Goal: Task Accomplishment & Management: Manage account settings

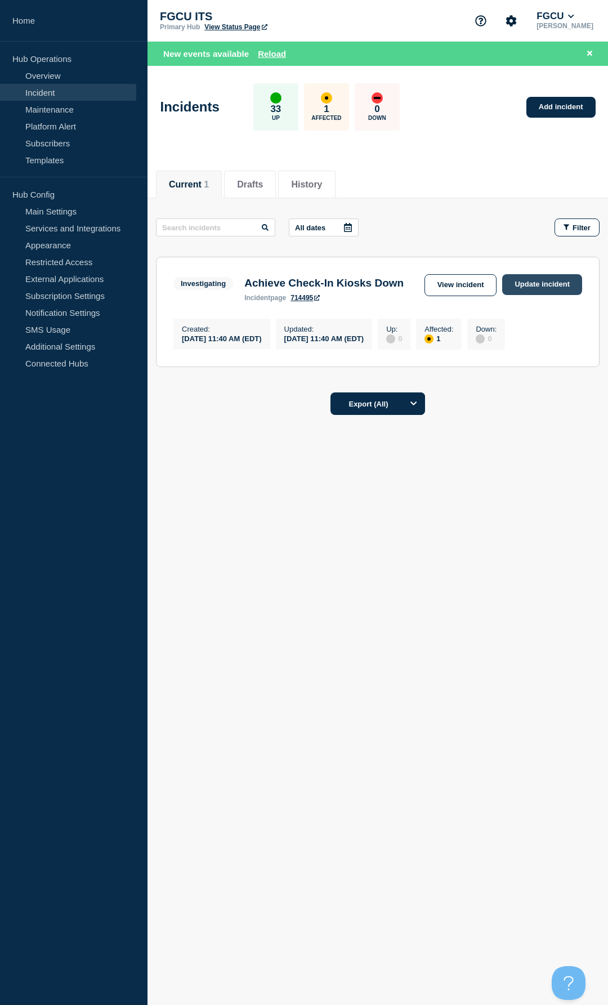
click at [543, 293] on link "Update incident" at bounding box center [542, 284] width 80 height 21
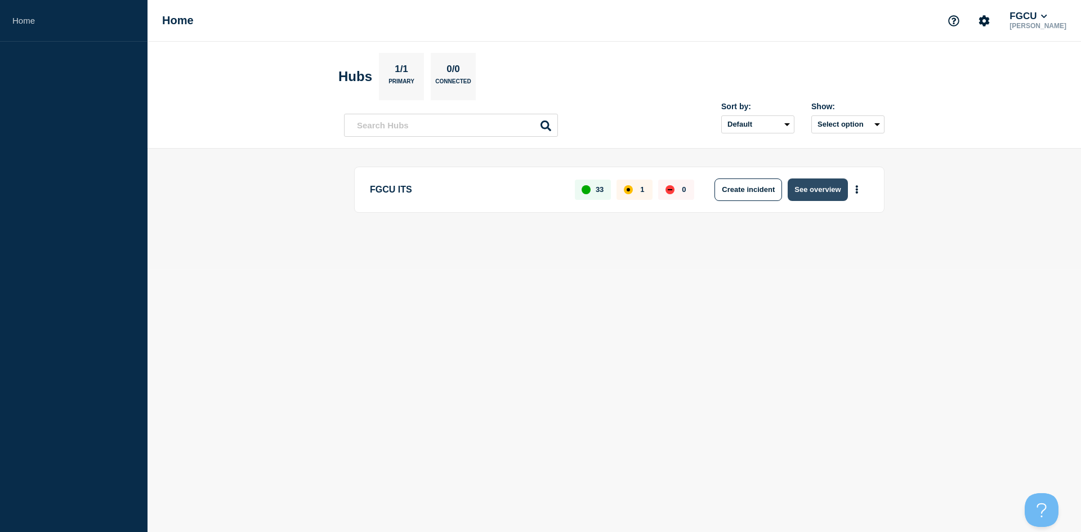
click at [606, 191] on button "See overview" at bounding box center [817, 189] width 60 height 23
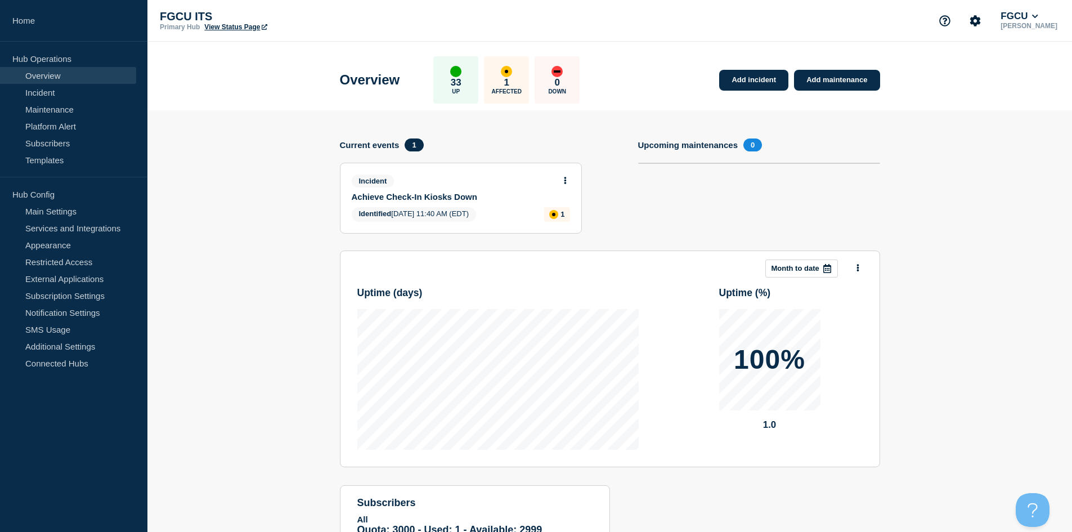
click at [565, 182] on icon at bounding box center [565, 180] width 3 height 7
click at [559, 222] on link "Update incident" at bounding box center [565, 222] width 55 height 9
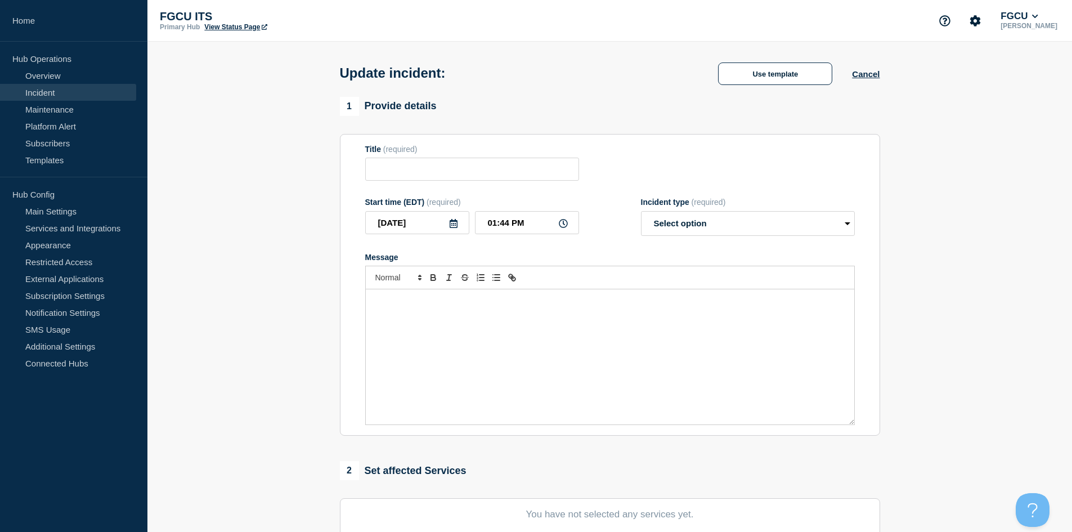
type input "Achieve Check-In Kiosks Down"
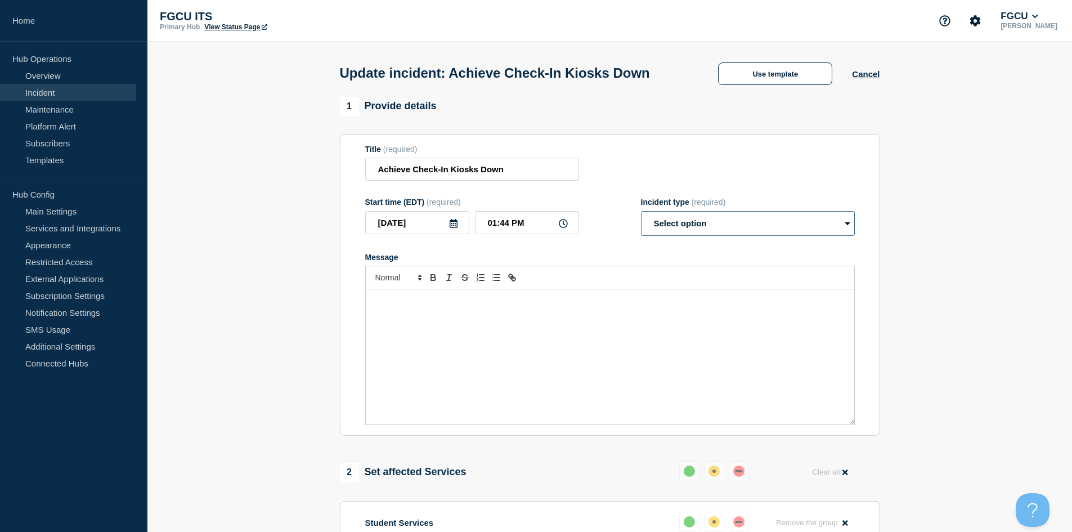
click at [606, 227] on select "Select option Investigating Identified Monitoring Resolved" at bounding box center [748, 223] width 214 height 25
select select "monitoring"
click at [606, 213] on select "Select option Investigating Identified Monitoring Resolved" at bounding box center [748, 223] width 214 height 25
click at [459, 328] on div "Message" at bounding box center [610, 356] width 489 height 135
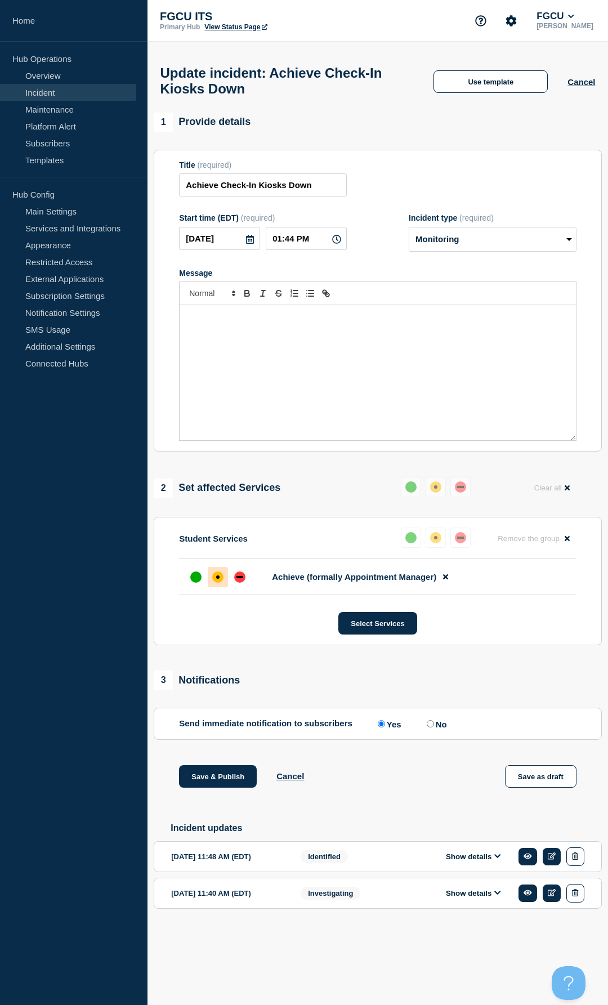
click at [263, 364] on div "Message" at bounding box center [378, 372] width 396 height 135
click at [201, 423] on div at bounding box center [196, 577] width 20 height 20
click at [432, 423] on input "No" at bounding box center [430, 723] width 7 height 7
radio input "true"
radio input "false"
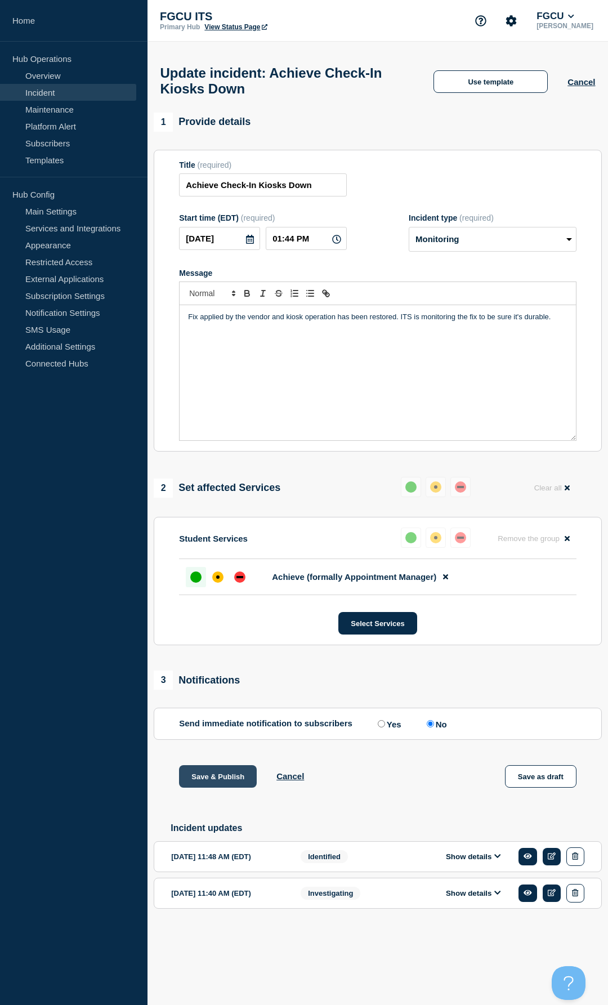
click at [218, 423] on button "Save & Publish" at bounding box center [218, 776] width 78 height 23
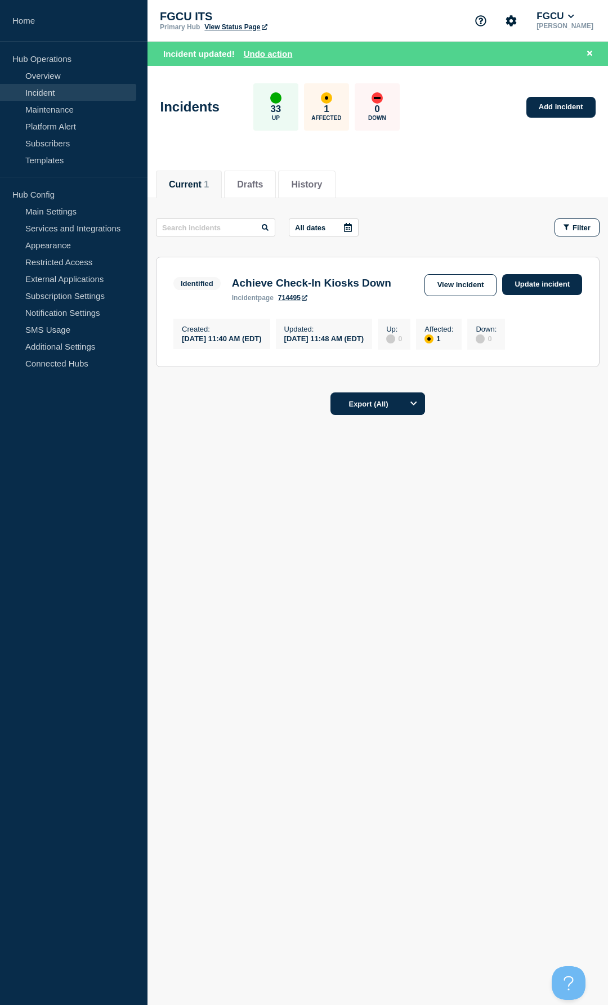
click at [235, 28] on link "View Status Page" at bounding box center [235, 27] width 62 height 8
click at [526, 285] on link "Update incident" at bounding box center [542, 284] width 80 height 21
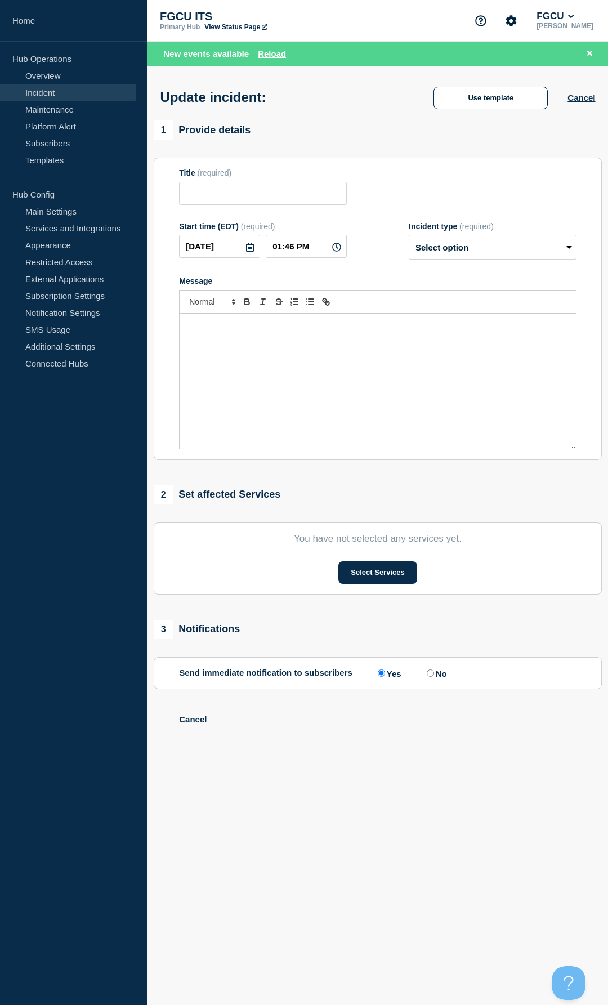
type input "Achieve Check-In Kiosks Down"
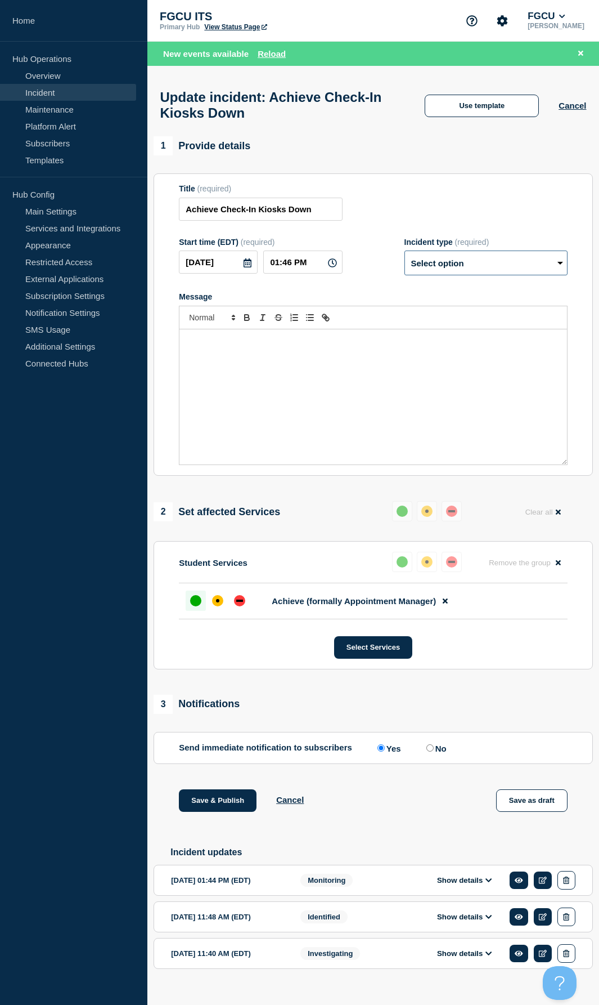
click at [441, 270] on select "Select option Investigating Identified Monitoring Resolved" at bounding box center [486, 262] width 163 height 25
select select "resolved"
click at [409, 256] on select "Select option Investigating Identified Monitoring Resolved" at bounding box center [486, 262] width 163 height 25
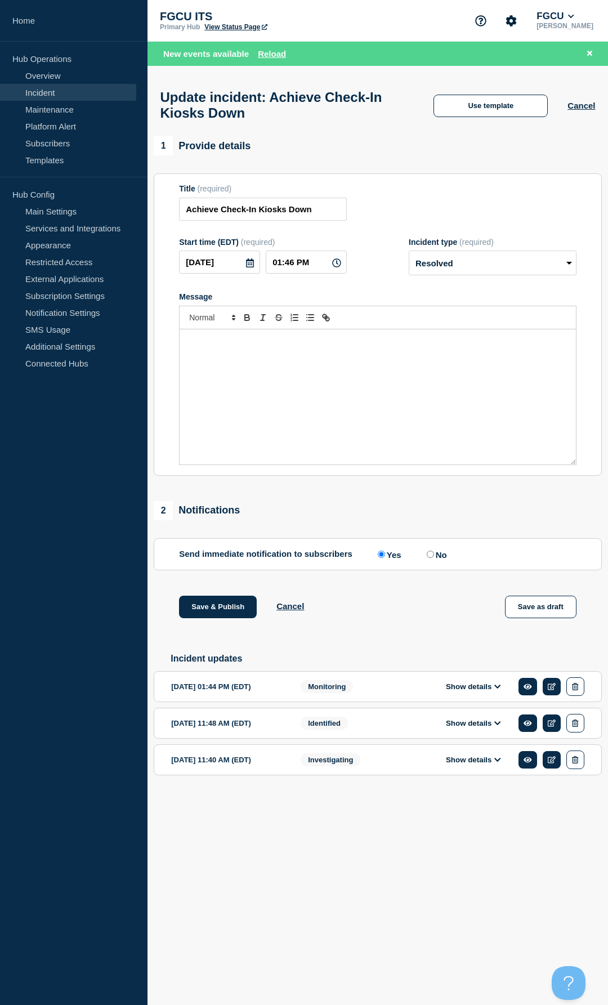
click at [492, 423] on button "Show details" at bounding box center [473, 760] width 62 height 10
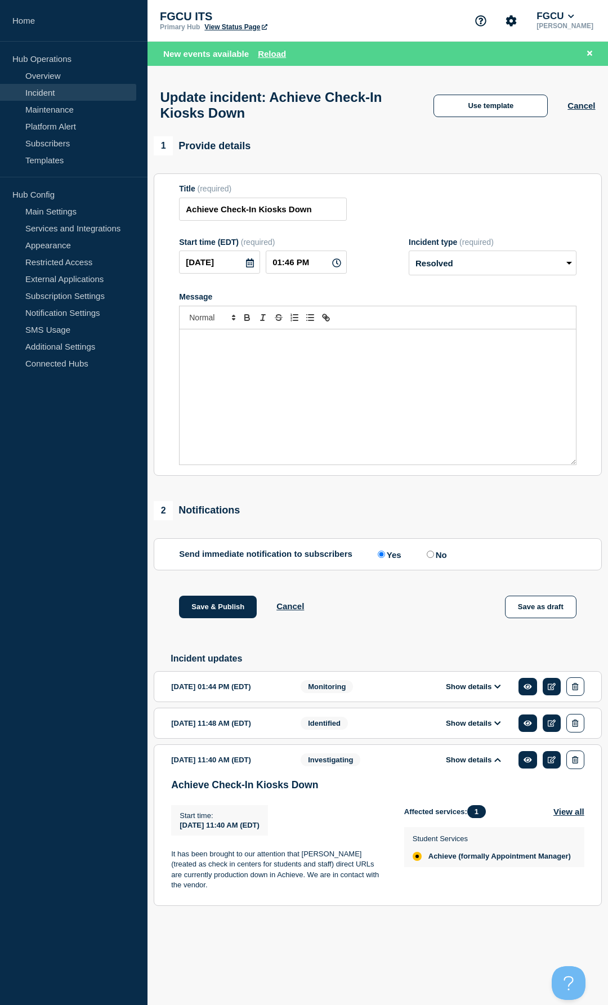
click at [482, 423] on button "Show details" at bounding box center [473, 723] width 62 height 10
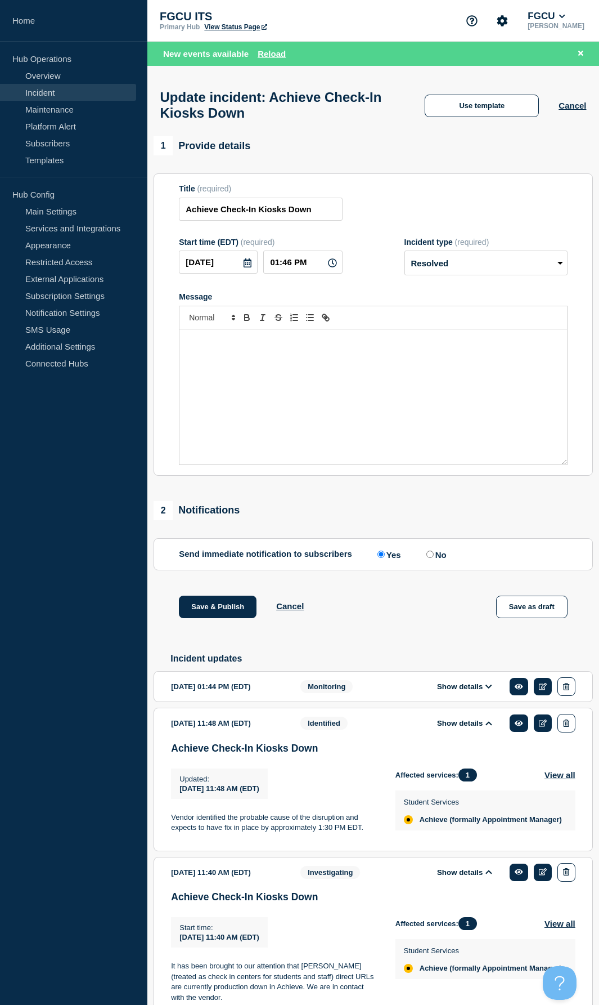
click at [476, 423] on button "Show details" at bounding box center [465, 687] width 62 height 10
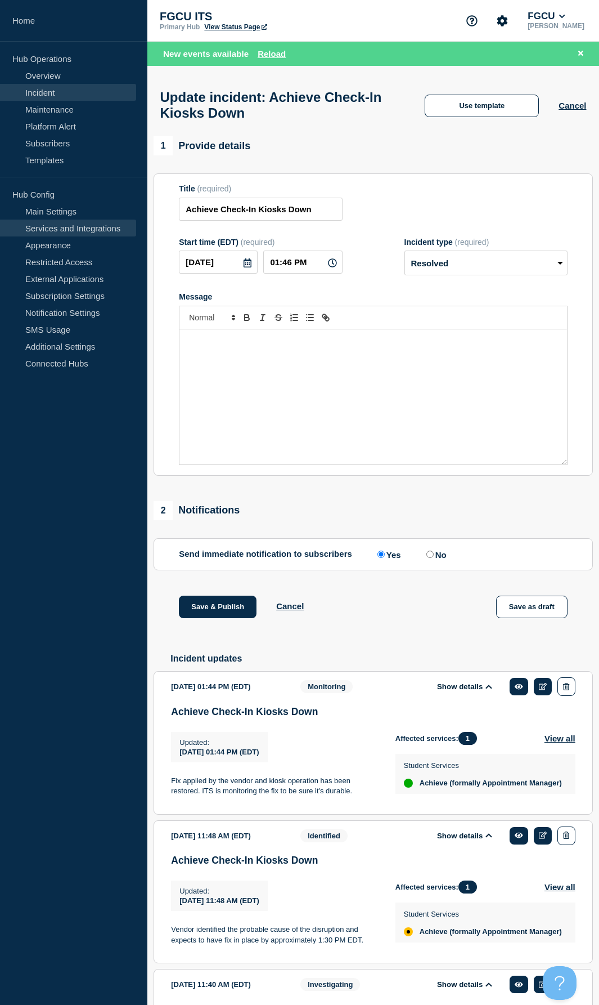
click at [87, 225] on link "Services and Integrations" at bounding box center [68, 228] width 136 height 17
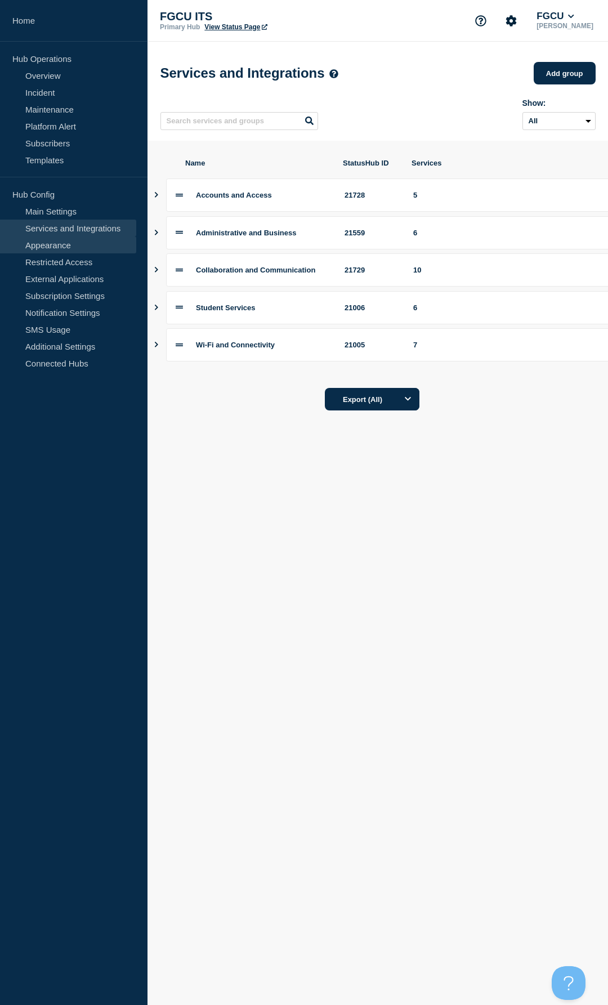
click at [80, 248] on link "Appearance" at bounding box center [68, 244] width 136 height 17
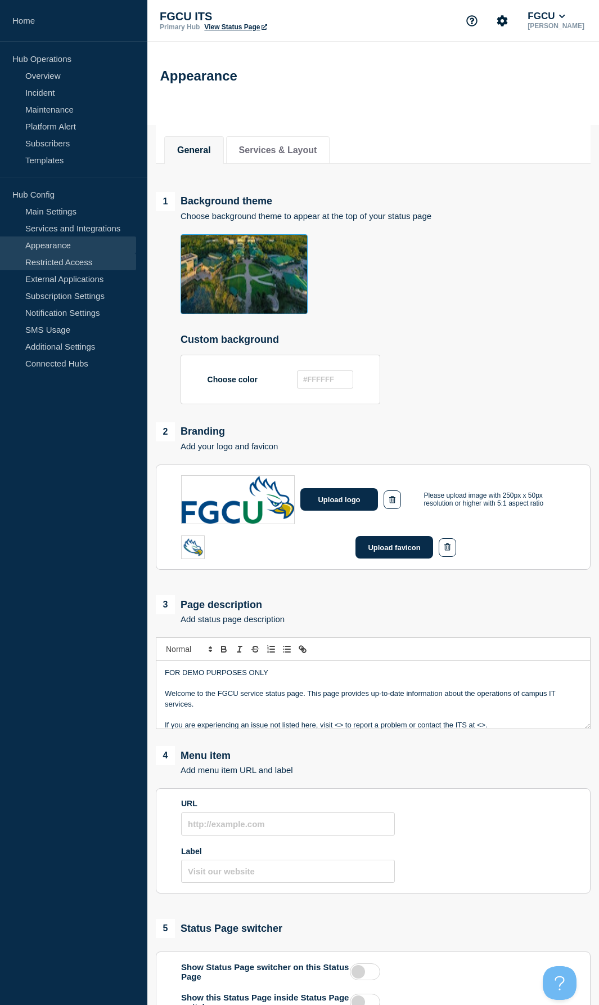
click at [83, 263] on link "Restricted Access" at bounding box center [68, 261] width 136 height 17
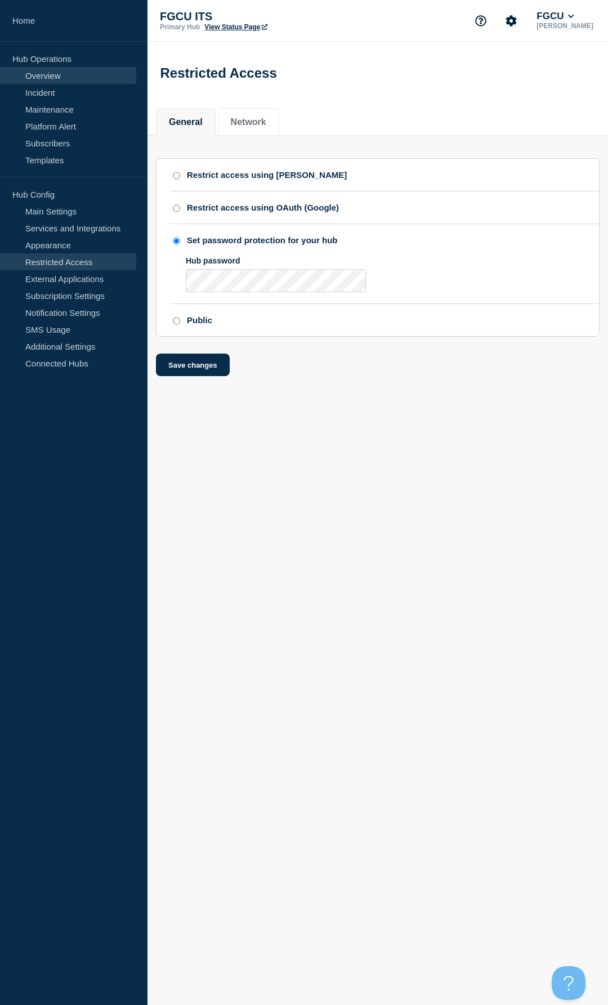
click at [70, 74] on link "Overview" at bounding box center [68, 75] width 136 height 17
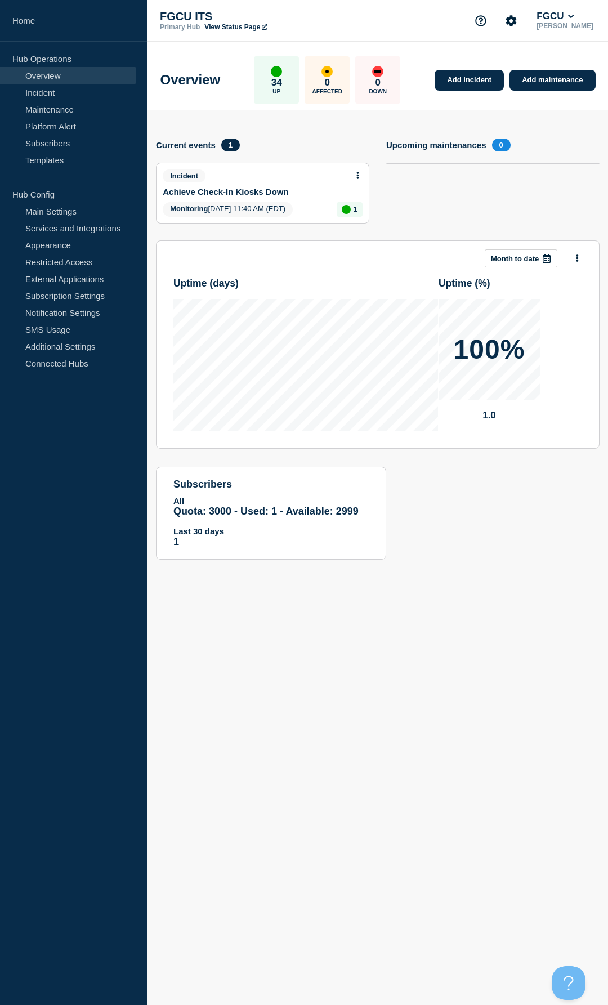
click at [521, 263] on button "Month to date" at bounding box center [521, 258] width 73 height 18
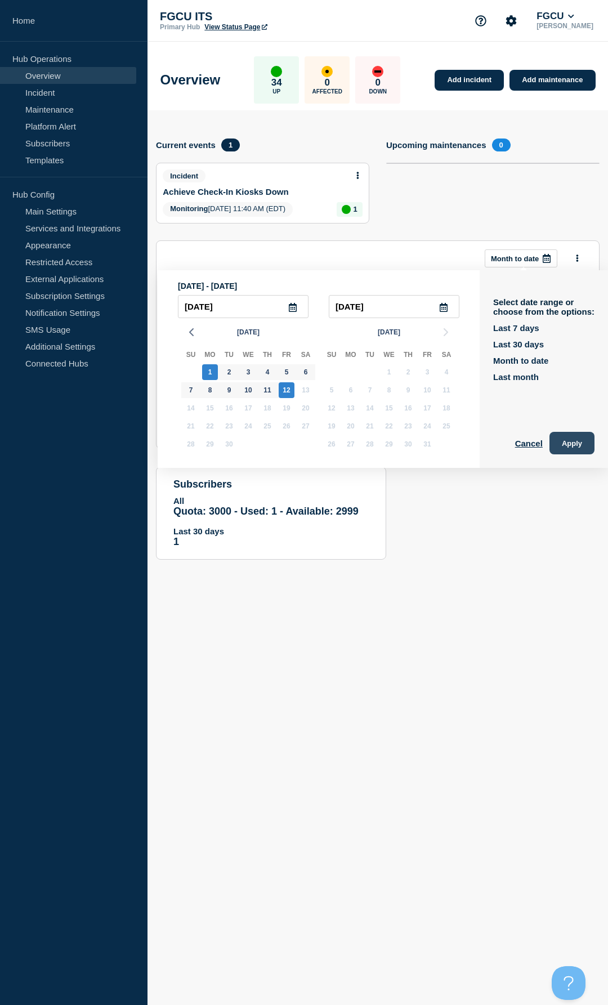
click at [572, 423] on button "Apply" at bounding box center [571, 443] width 45 height 23
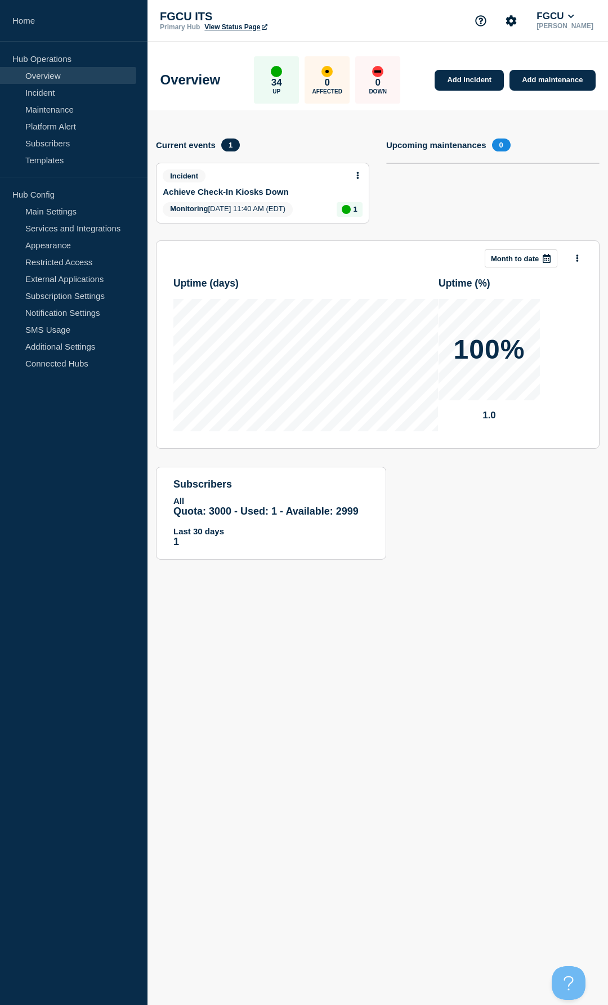
click at [516, 256] on p "Month to date" at bounding box center [515, 258] width 48 height 8
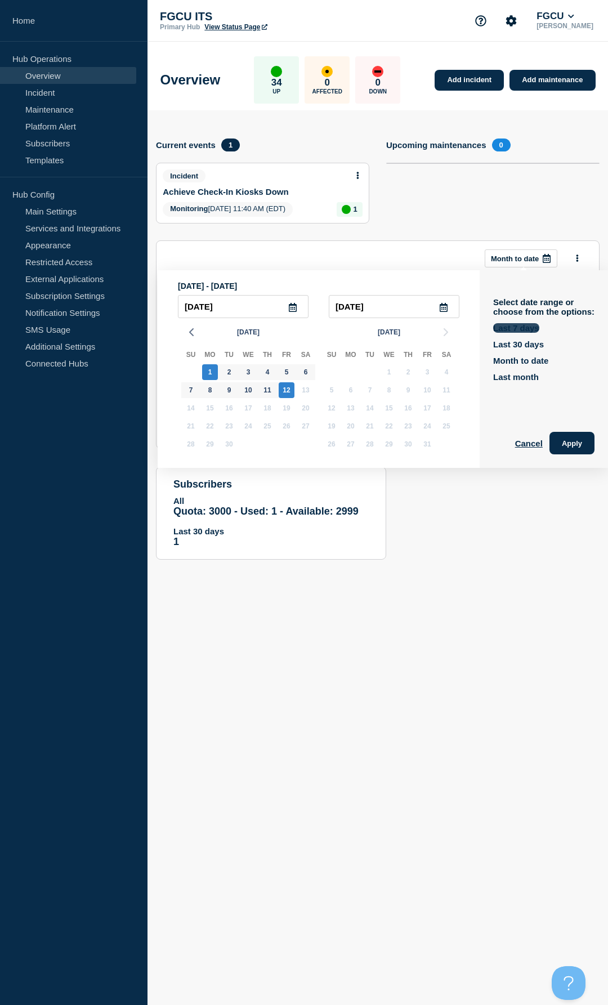
click at [523, 331] on button "Last 7 days" at bounding box center [516, 328] width 46 height 10
type input "2025-09-06"
click at [568, 423] on button "Apply" at bounding box center [571, 443] width 45 height 23
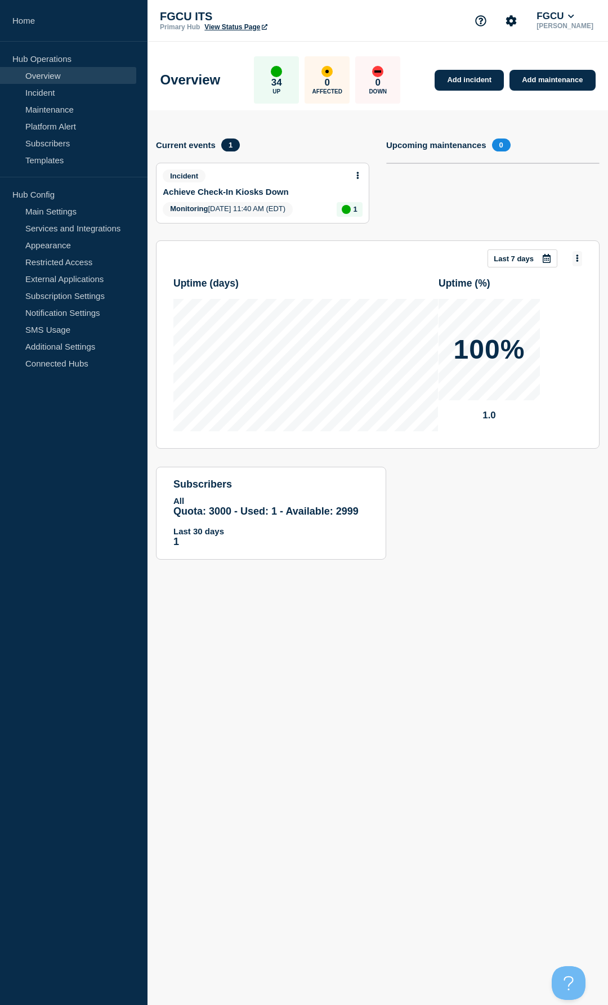
click at [574, 259] on button at bounding box center [577, 258] width 10 height 15
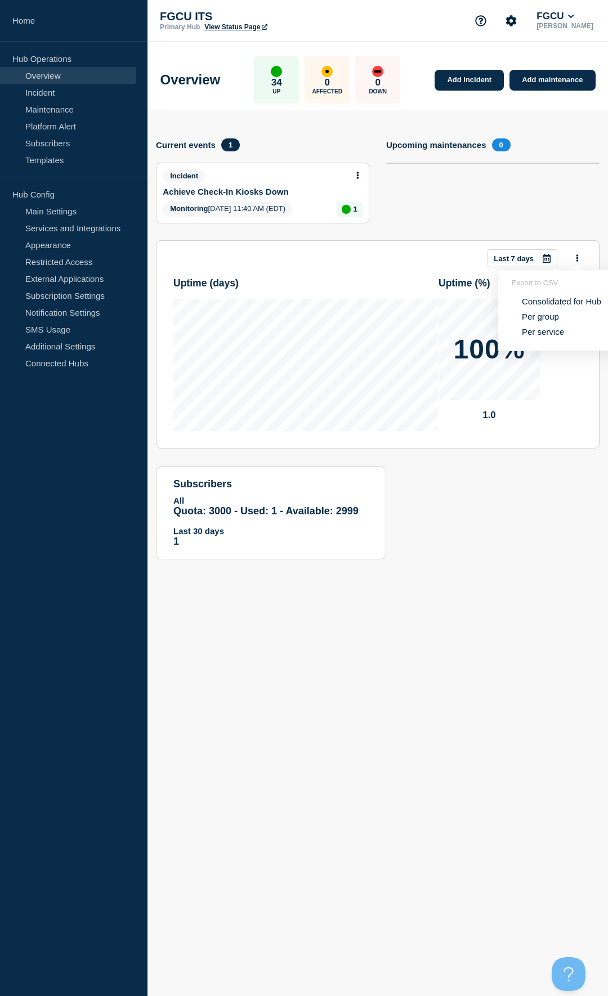
click at [464, 423] on div "Add incident Add maintenance Current events 1 Incident Achieve Check-In Kiosks …" at bounding box center [377, 343] width 460 height 467
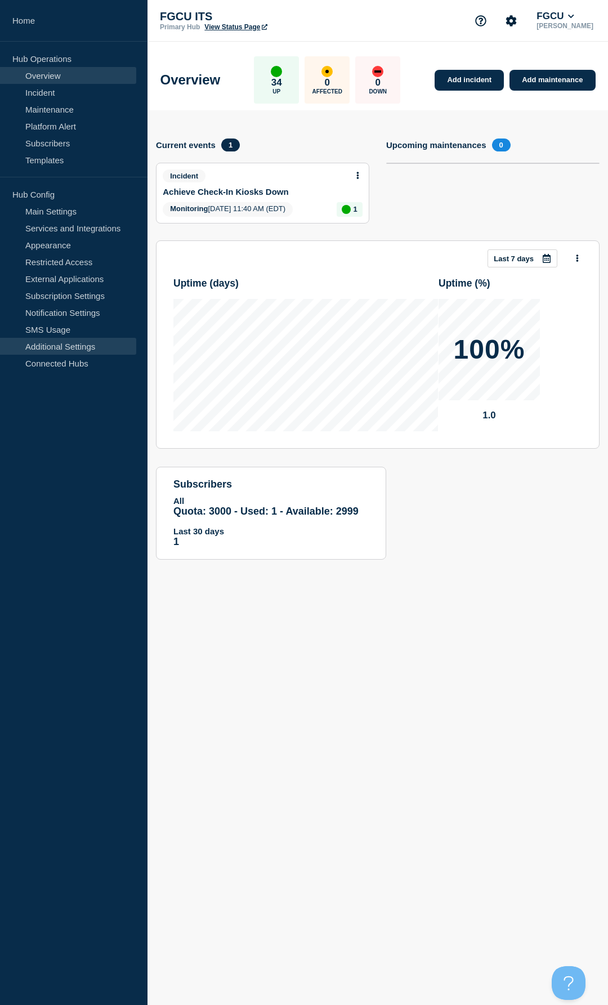
click at [77, 346] on link "Additional Settings" at bounding box center [68, 346] width 136 height 17
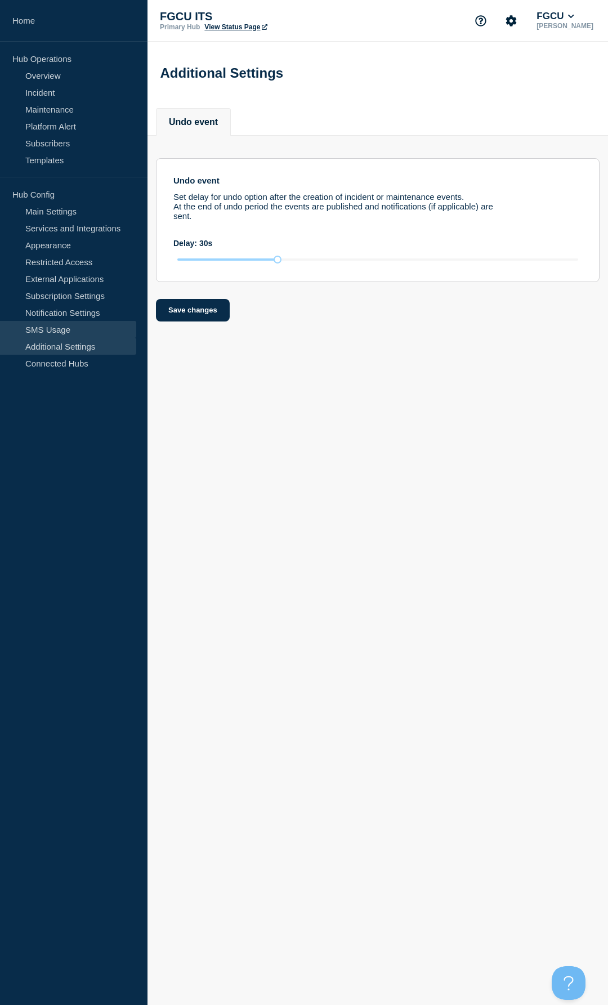
click at [68, 325] on link "SMS Usage" at bounding box center [68, 329] width 136 height 17
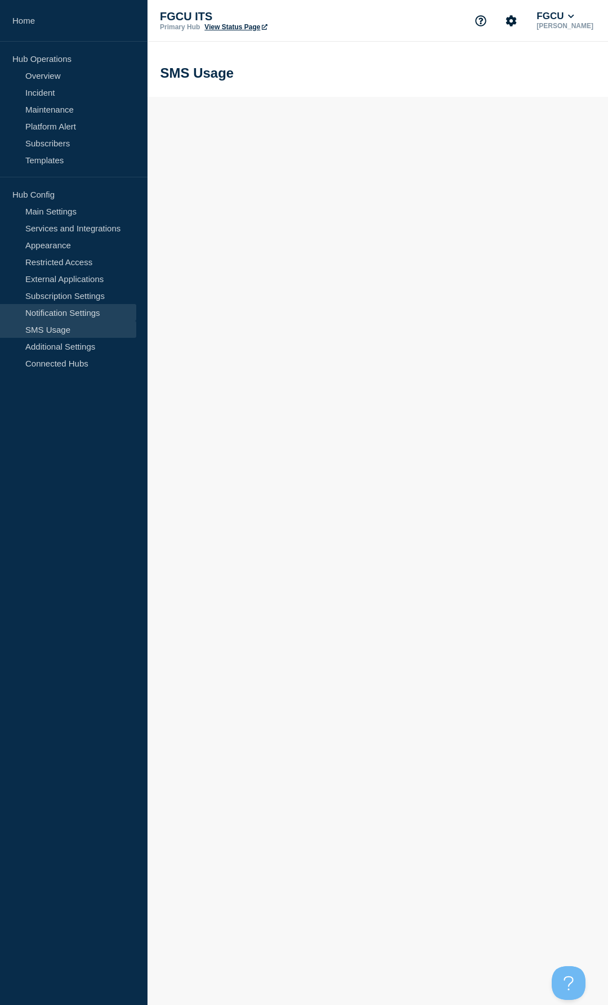
click at [69, 316] on link "Notification Settings" at bounding box center [68, 312] width 136 height 17
click at [73, 307] on link "Notification Settings" at bounding box center [68, 312] width 136 height 17
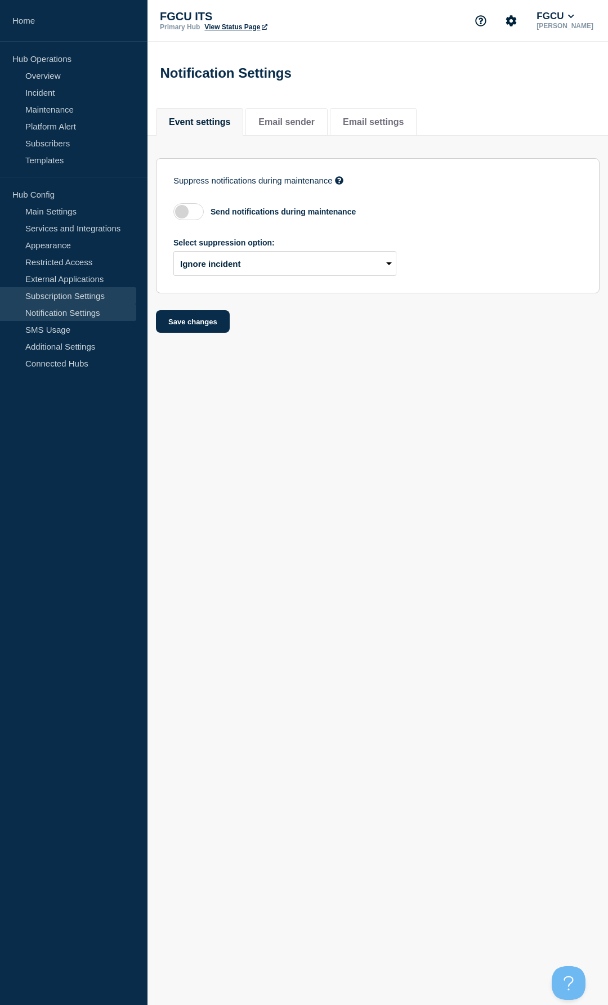
click at [78, 293] on link "Subscription Settings" at bounding box center [68, 295] width 136 height 17
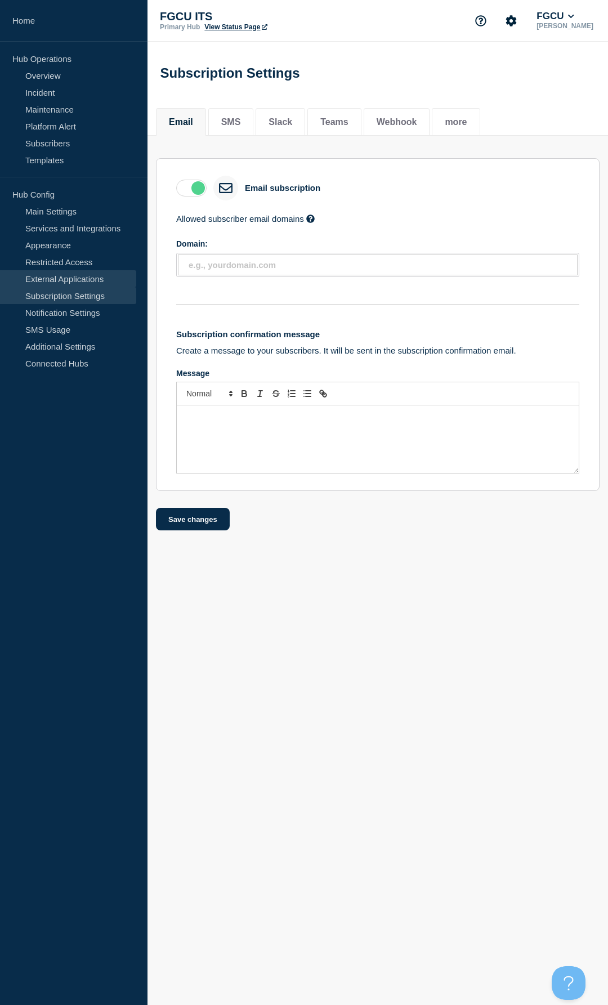
click at [77, 283] on link "External Applications" at bounding box center [68, 278] width 136 height 17
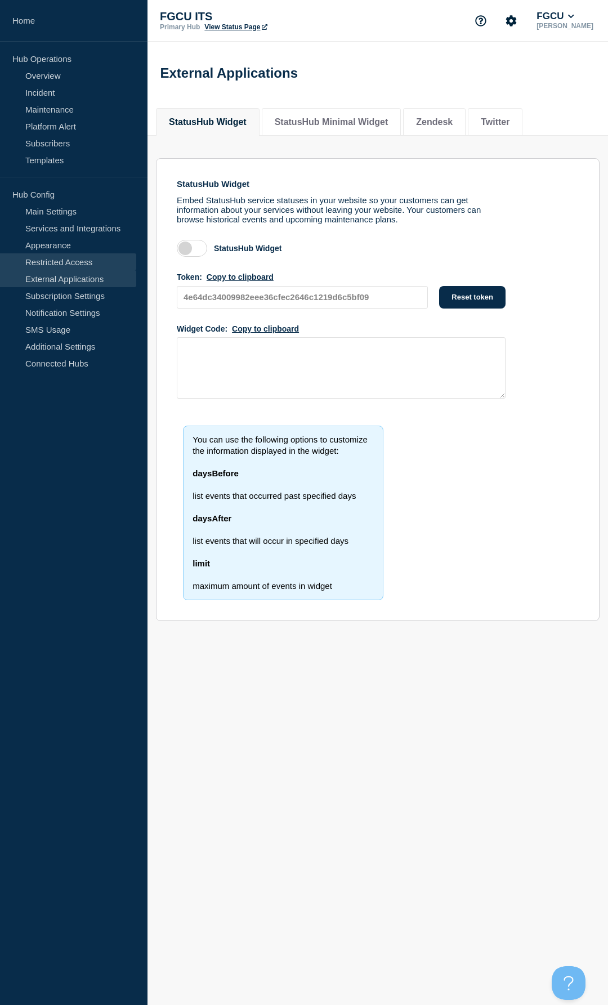
click at [80, 264] on link "Restricted Access" at bounding box center [68, 261] width 136 height 17
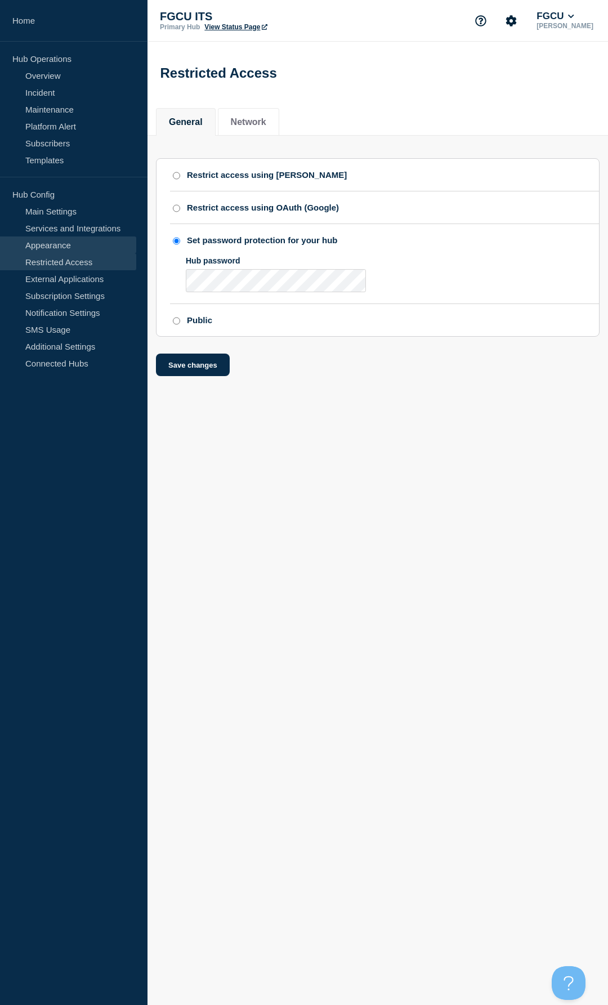
click at [72, 248] on link "Appearance" at bounding box center [68, 244] width 136 height 17
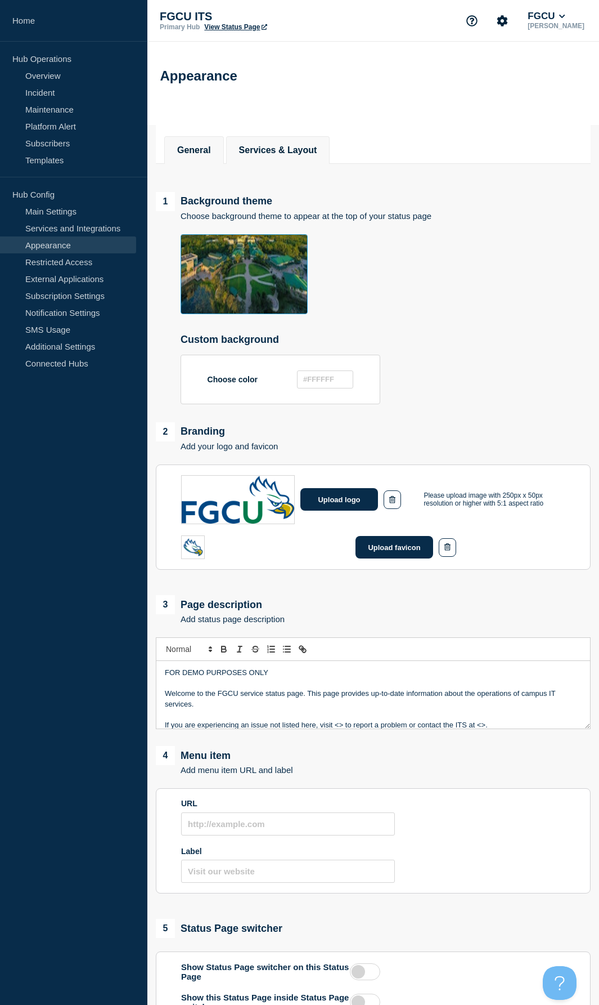
click at [272, 152] on button "Services & Layout" at bounding box center [278, 150] width 78 height 10
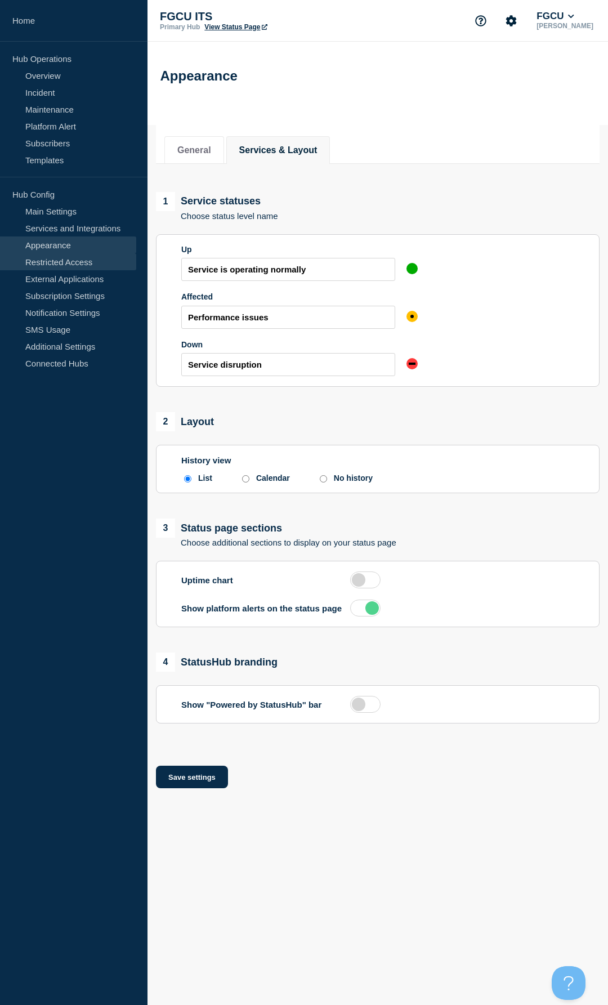
click at [74, 264] on link "Restricted Access" at bounding box center [68, 261] width 136 height 17
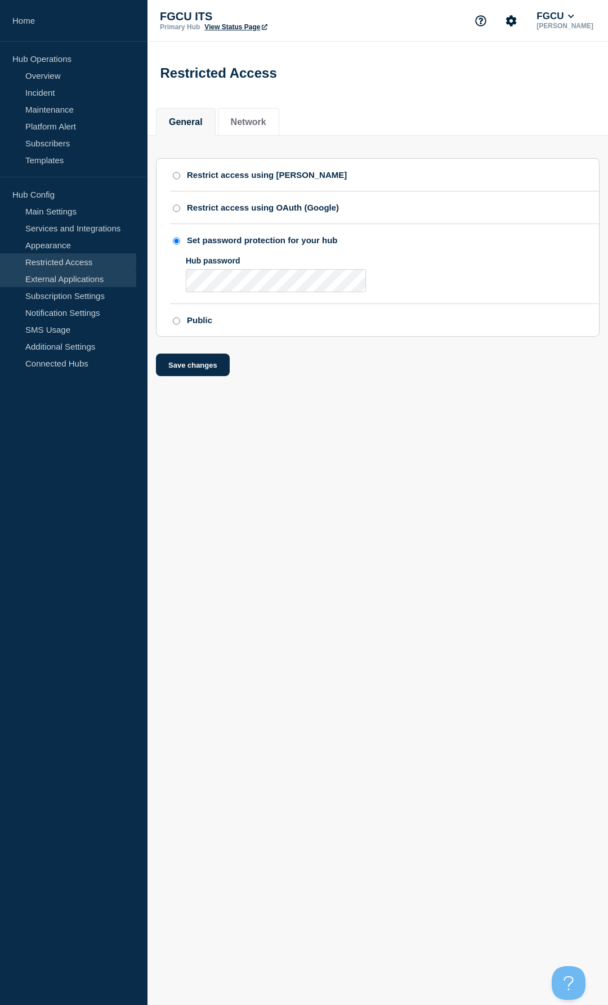
click at [109, 275] on link "External Applications" at bounding box center [68, 278] width 136 height 17
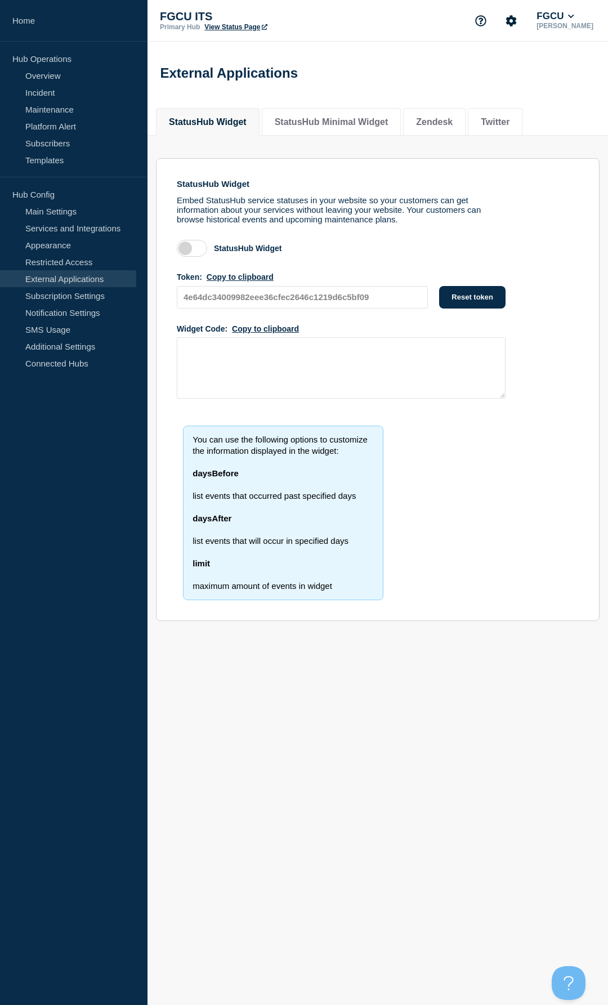
click at [111, 285] on link "External Applications" at bounding box center [68, 278] width 136 height 17
click at [109, 292] on link "Subscription Settings" at bounding box center [68, 295] width 136 height 17
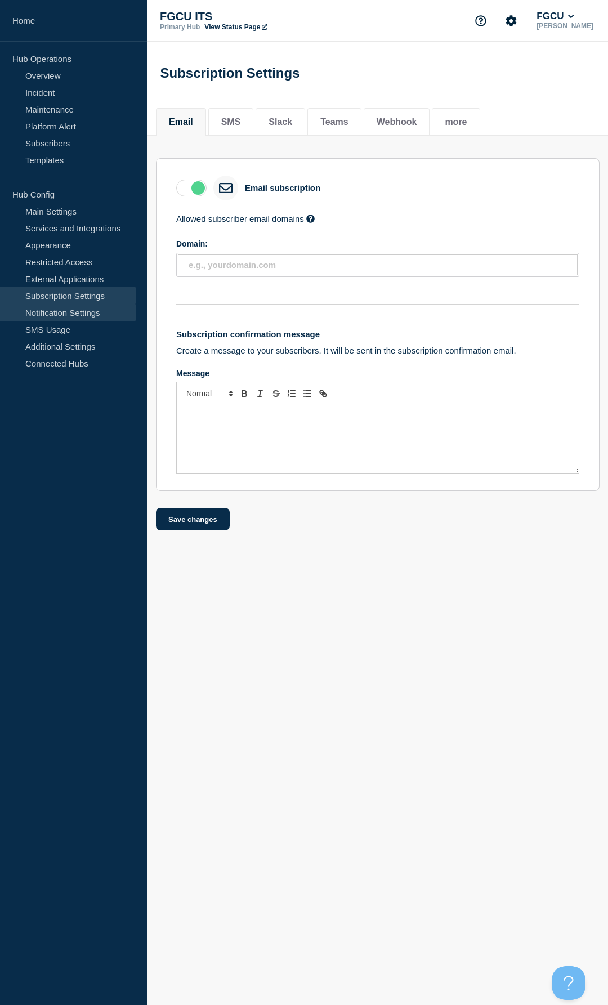
click at [92, 314] on link "Notification Settings" at bounding box center [68, 312] width 136 height 17
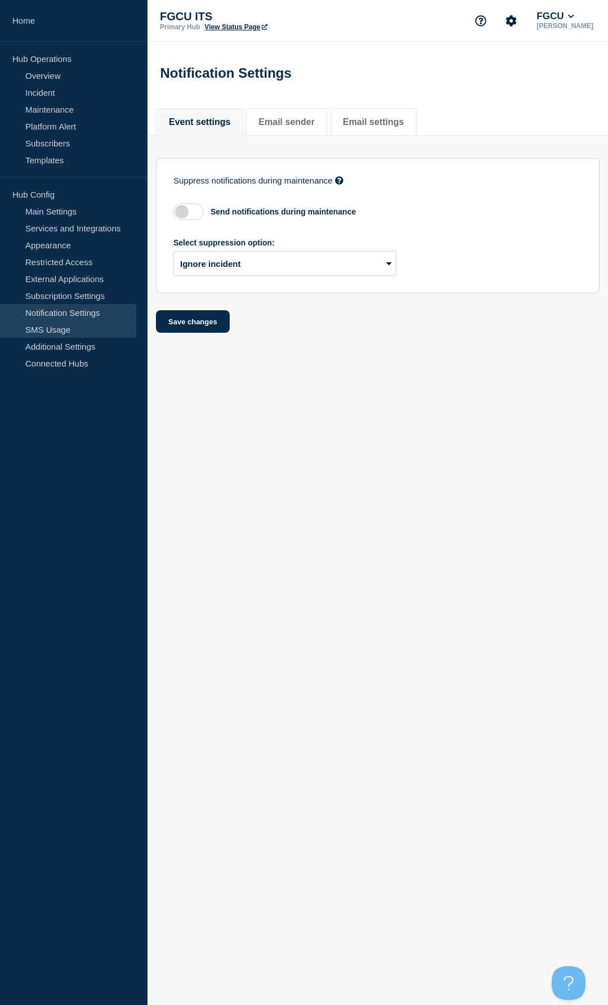
click at [87, 325] on link "SMS Usage" at bounding box center [68, 329] width 136 height 17
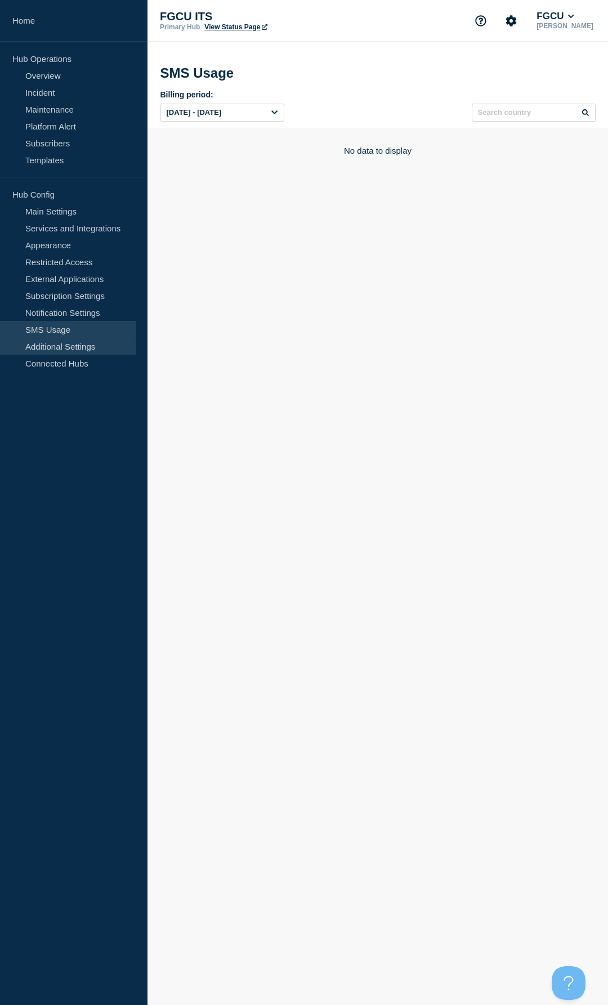
click at [83, 344] on link "Additional Settings" at bounding box center [68, 346] width 136 height 17
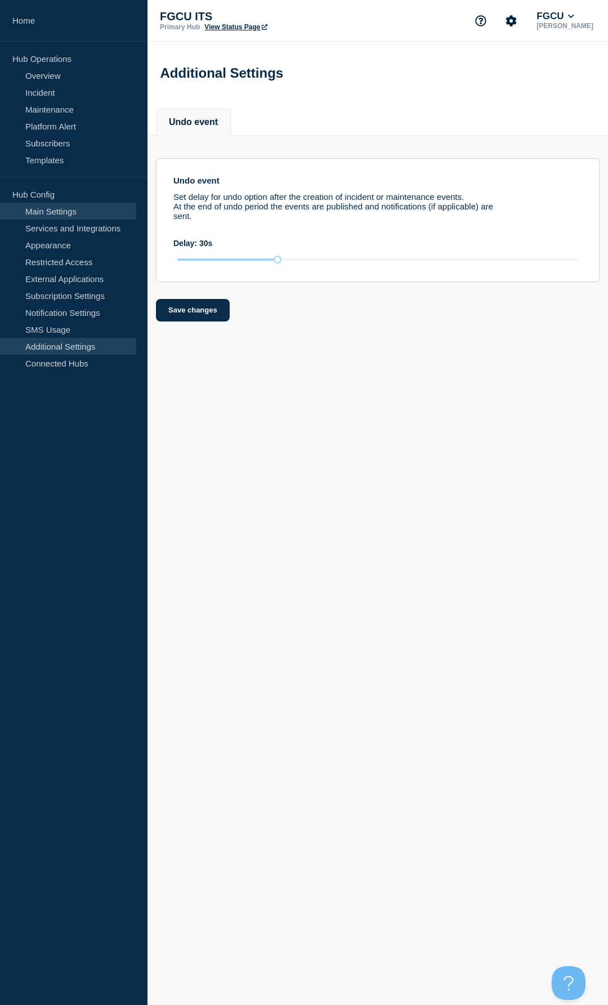
click at [59, 213] on link "Main Settings" at bounding box center [68, 211] width 136 height 17
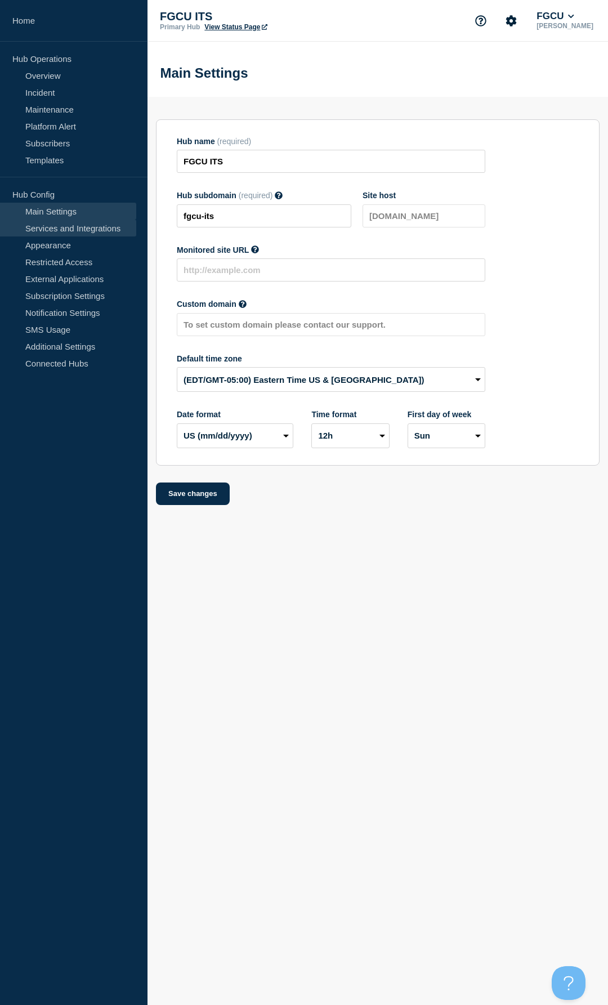
click at [77, 233] on link "Services and Integrations" at bounding box center [68, 228] width 136 height 17
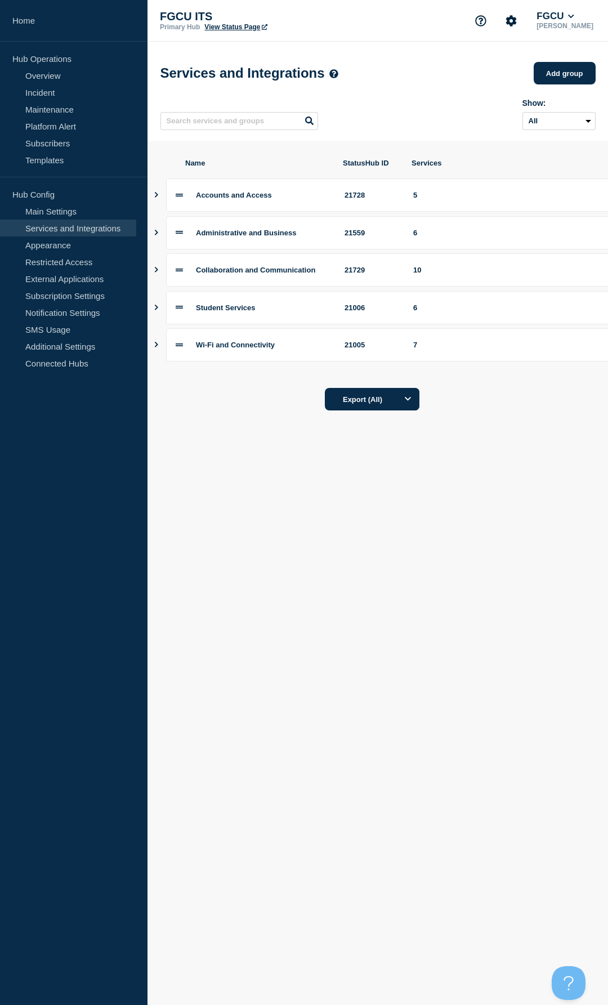
click at [38, 65] on p "Hub Operations" at bounding box center [73, 58] width 147 height 17
click at [38, 74] on link "Overview" at bounding box center [68, 75] width 136 height 17
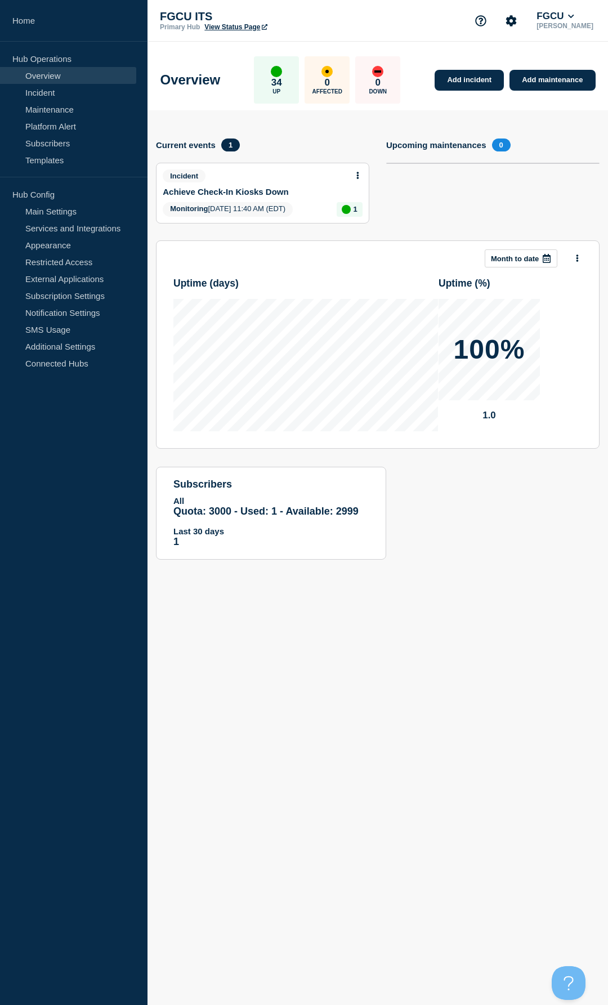
click at [191, 191] on link "Achieve Check-In Kiosks Down" at bounding box center [226, 192] width 126 height 10
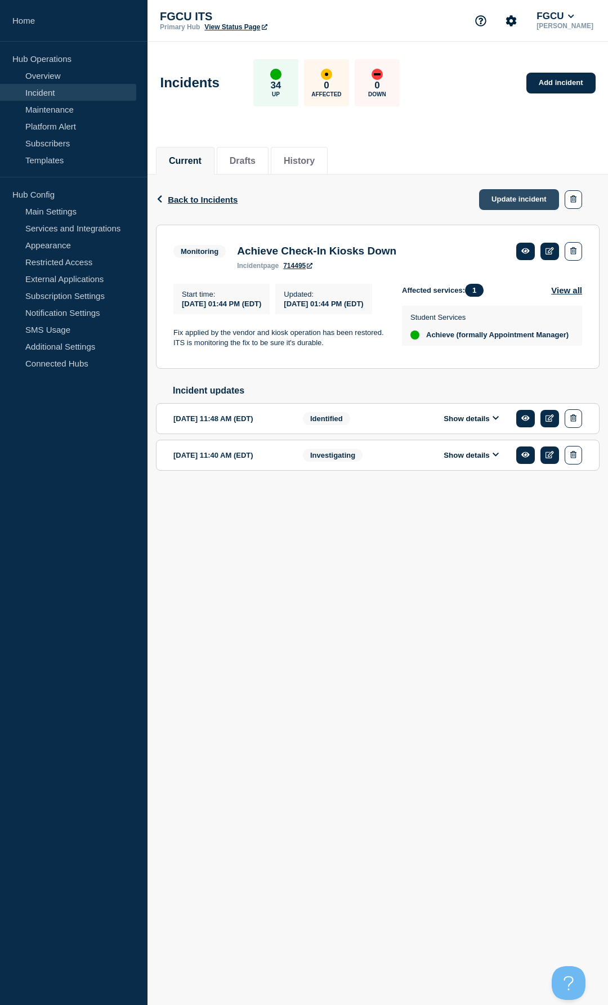
click at [515, 199] on link "Update incident" at bounding box center [519, 199] width 80 height 21
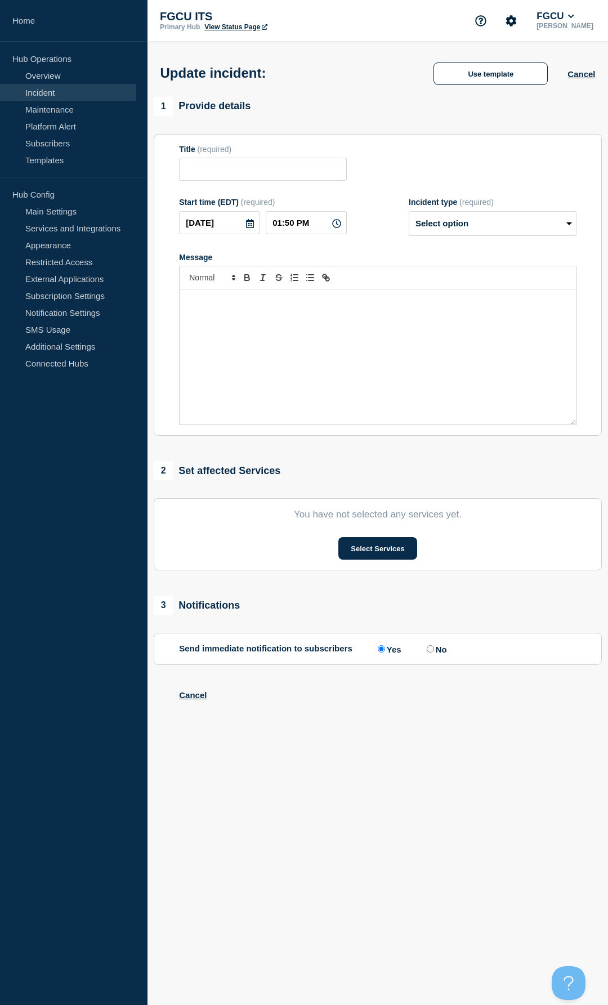
type input "Achieve Check-In Kiosks Down"
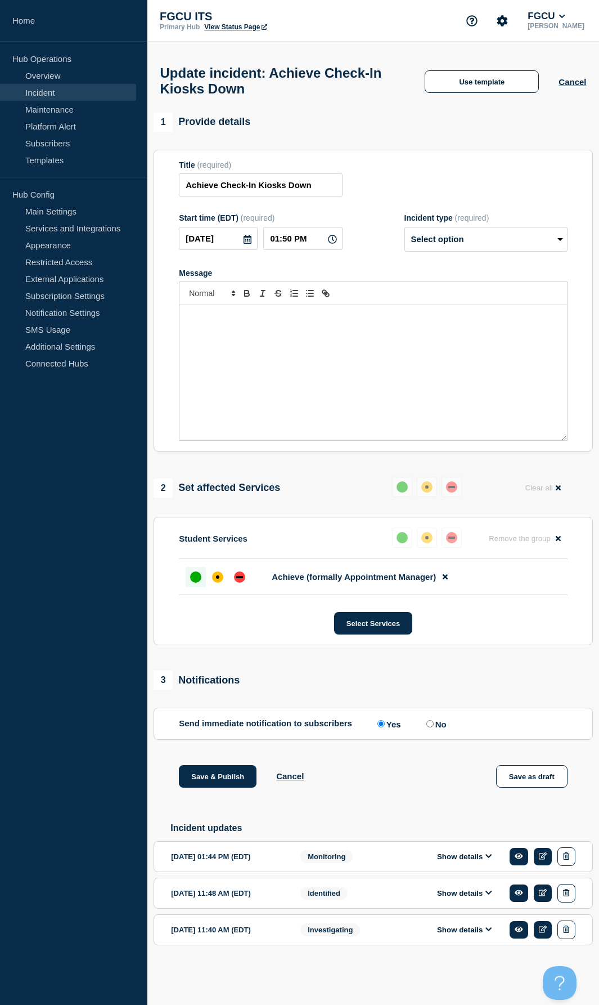
click at [322, 365] on div "Message" at bounding box center [374, 372] width 388 height 135
click at [459, 258] on form "Title (required) Achieve Check-In Kiosks Down Start time (EDT) (required) 2025-…" at bounding box center [373, 300] width 389 height 281
click at [461, 250] on select "Select option Investigating Identified Monitoring Resolved" at bounding box center [486, 239] width 163 height 25
select select "resolved"
click at [409, 232] on select "Select option Investigating Identified Monitoring Resolved" at bounding box center [486, 239] width 163 height 25
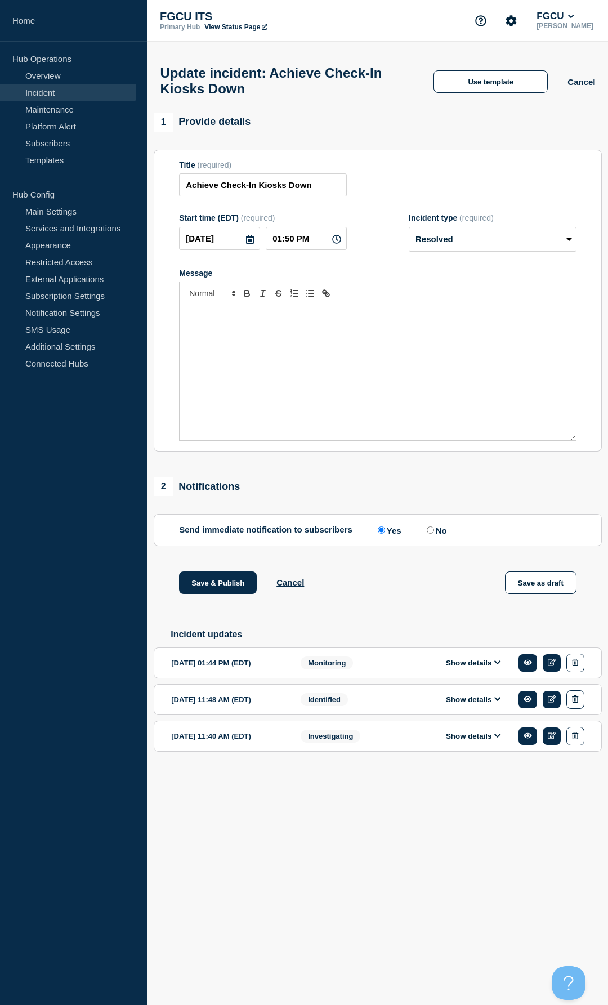
click at [334, 244] on icon at bounding box center [336, 239] width 9 height 9
click at [307, 241] on input "01:50 PM" at bounding box center [306, 238] width 81 height 23
click at [279, 243] on input "01:50 PM" at bounding box center [306, 238] width 81 height 23
type input "02:00 PM"
type button "ordered"
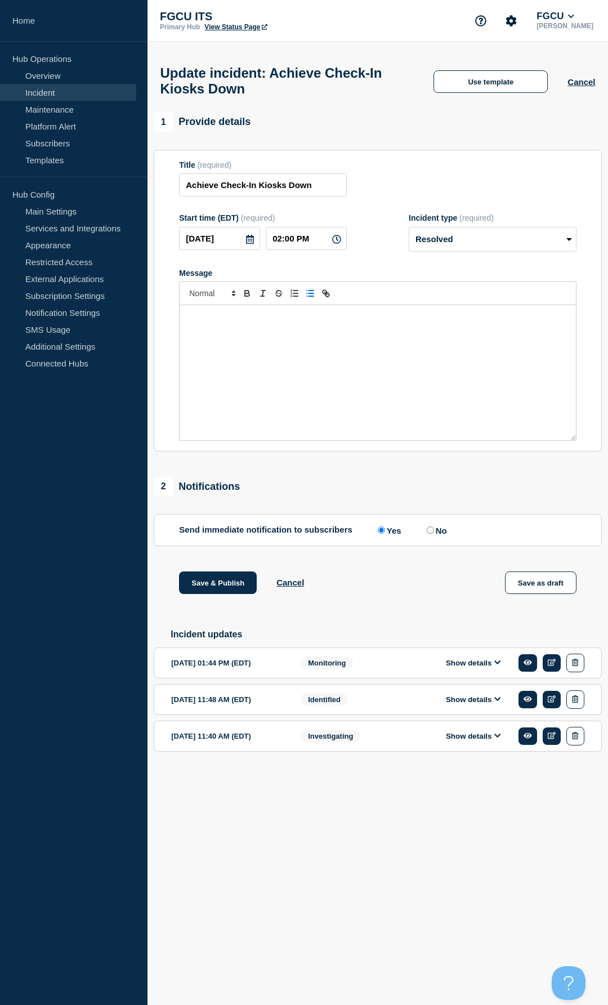
type button "bullet"
click at [330, 339] on div "The correction the vendor applied has resolved the incident. Thank you for your…" at bounding box center [378, 372] width 396 height 135
click at [433, 423] on input "No" at bounding box center [430, 529] width 7 height 7
radio input "true"
radio input "false"
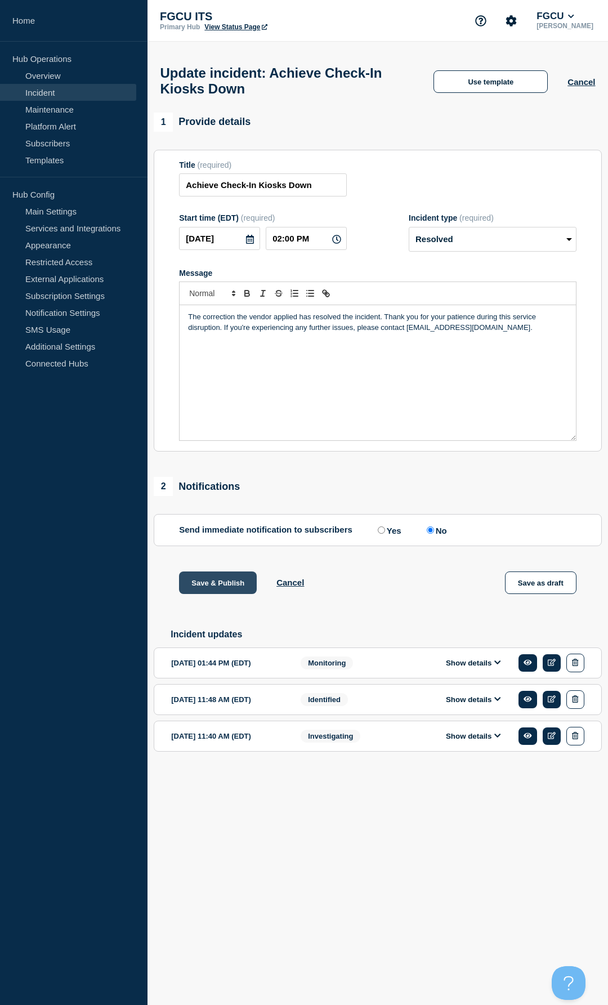
click at [230, 423] on button "Save & Publish" at bounding box center [218, 582] width 78 height 23
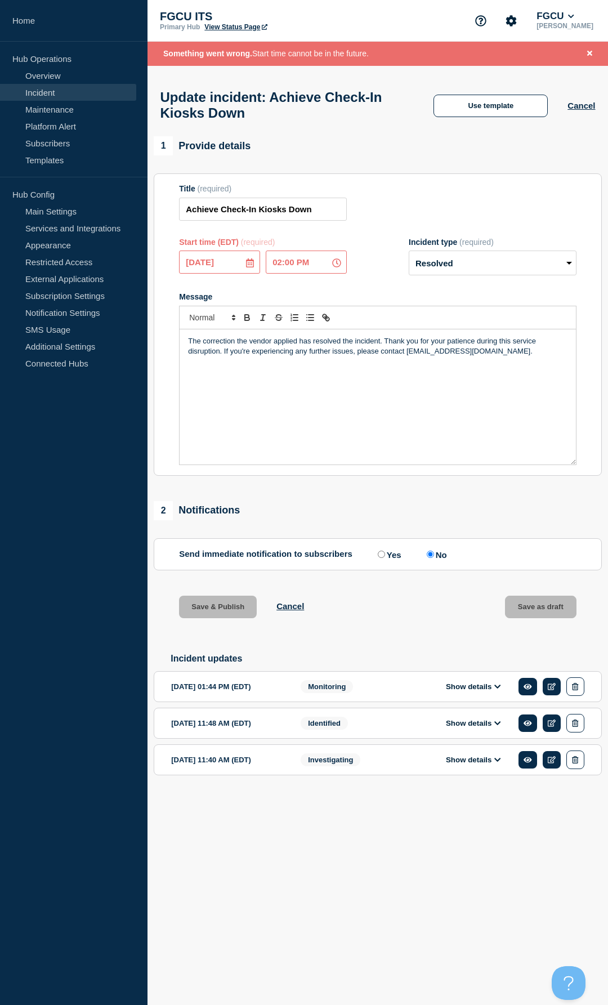
click at [335, 266] on icon at bounding box center [336, 262] width 9 height 9
click at [337, 267] on icon at bounding box center [336, 262] width 9 height 9
click at [338, 267] on icon at bounding box center [336, 262] width 9 height 9
drag, startPoint x: 328, startPoint y: 269, endPoint x: 312, endPoint y: 271, distance: 15.8
click at [325, 270] on input "02:00 PM" at bounding box center [306, 261] width 81 height 23
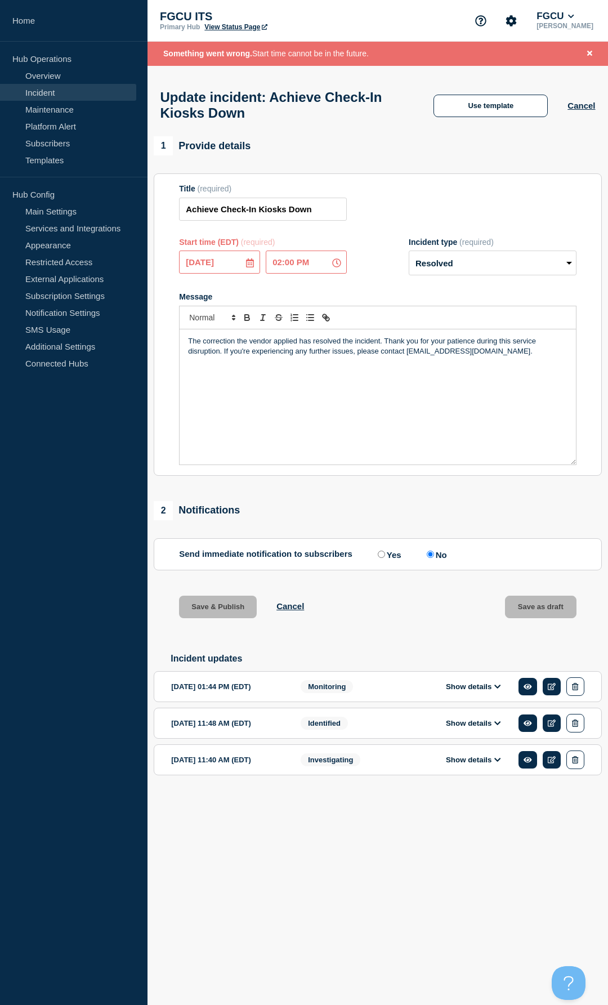
drag, startPoint x: 281, startPoint y: 268, endPoint x: 289, endPoint y: 268, distance: 7.3
click at [281, 268] on input "02:00 PM" at bounding box center [306, 261] width 81 height 23
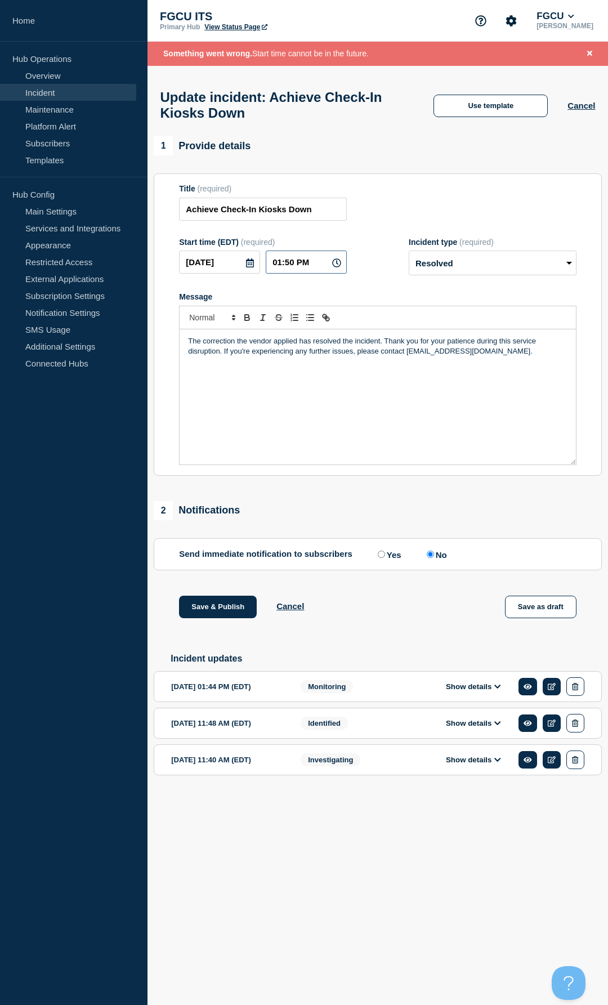
type input "01:52 PM"
click at [236, 423] on button "Save & Publish" at bounding box center [218, 606] width 78 height 23
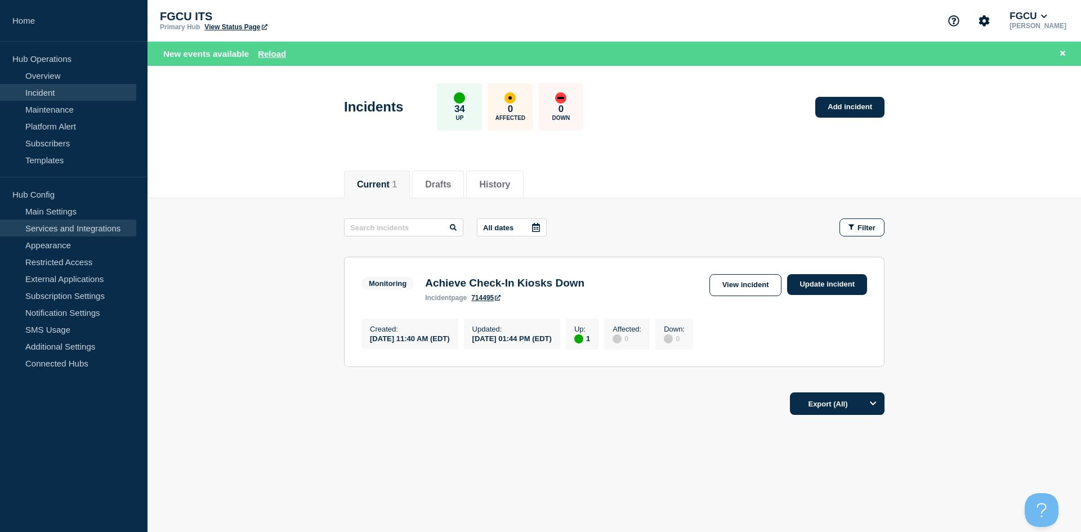
click at [68, 230] on link "Services and Integrations" at bounding box center [68, 228] width 136 height 17
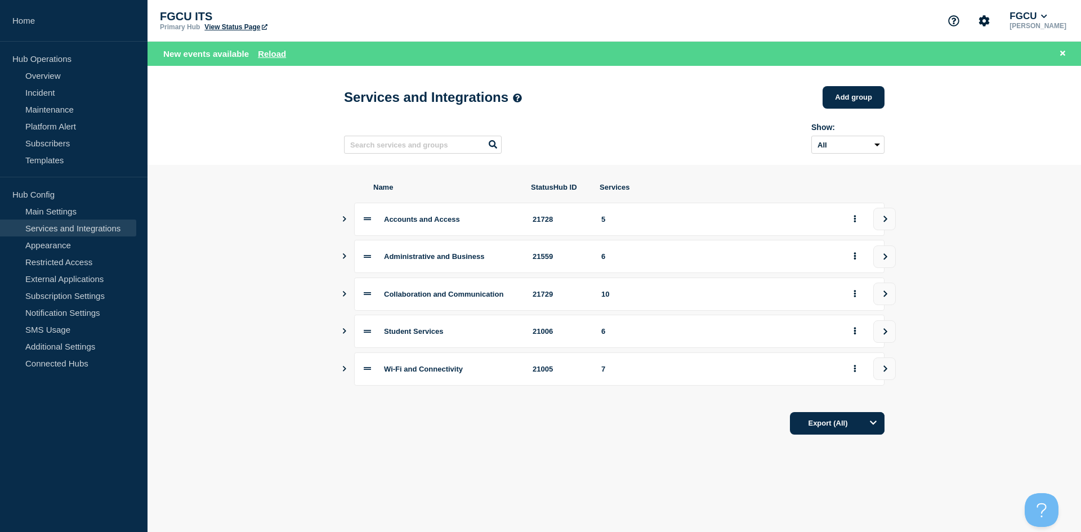
click at [343, 264] on button "Show services" at bounding box center [345, 256] width 6 height 33
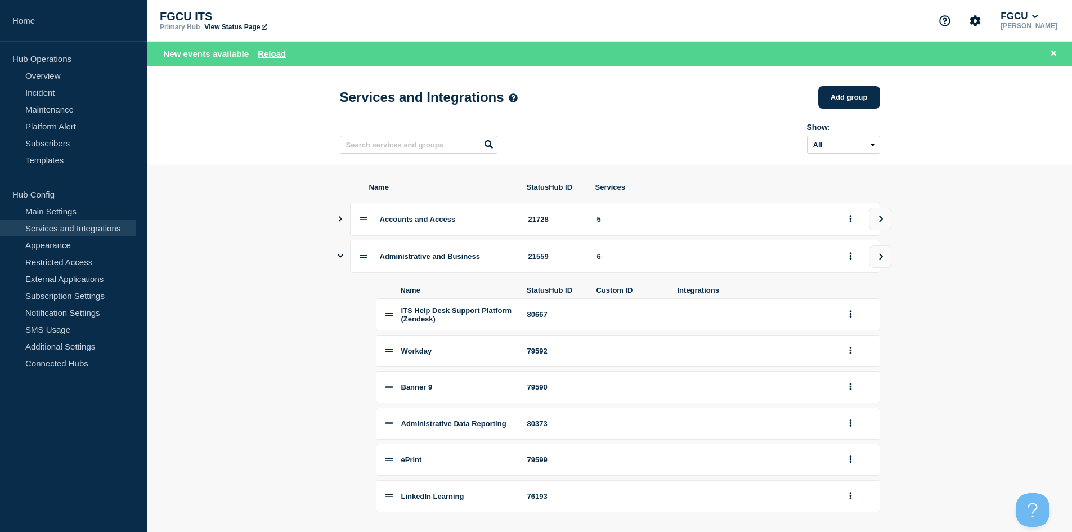
click at [343, 262] on div "Administrative and Business 21559 6" at bounding box center [610, 256] width 540 height 33
click at [342, 259] on icon "Show services" at bounding box center [341, 255] width 6 height 7
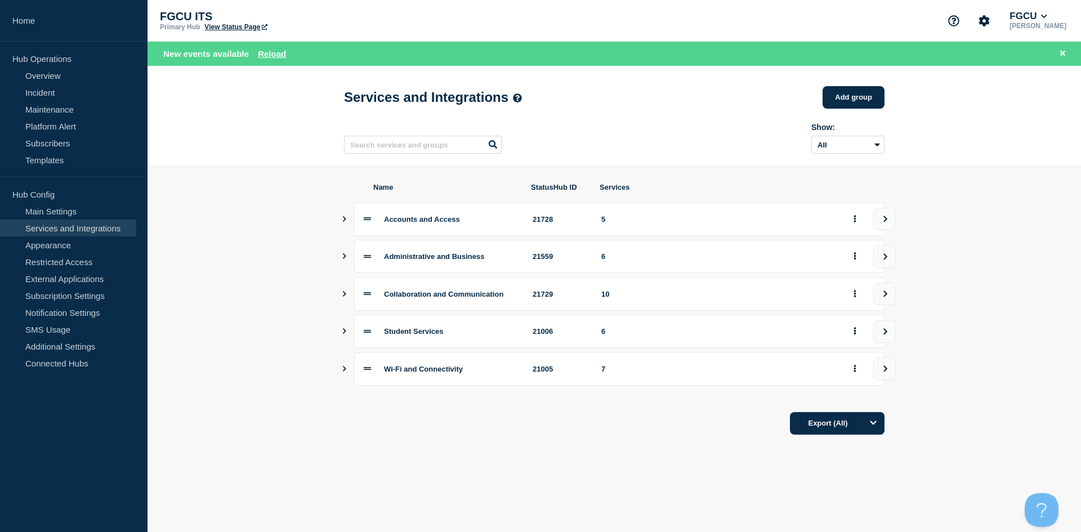
click at [345, 334] on icon "Show services" at bounding box center [344, 331] width 7 height 6
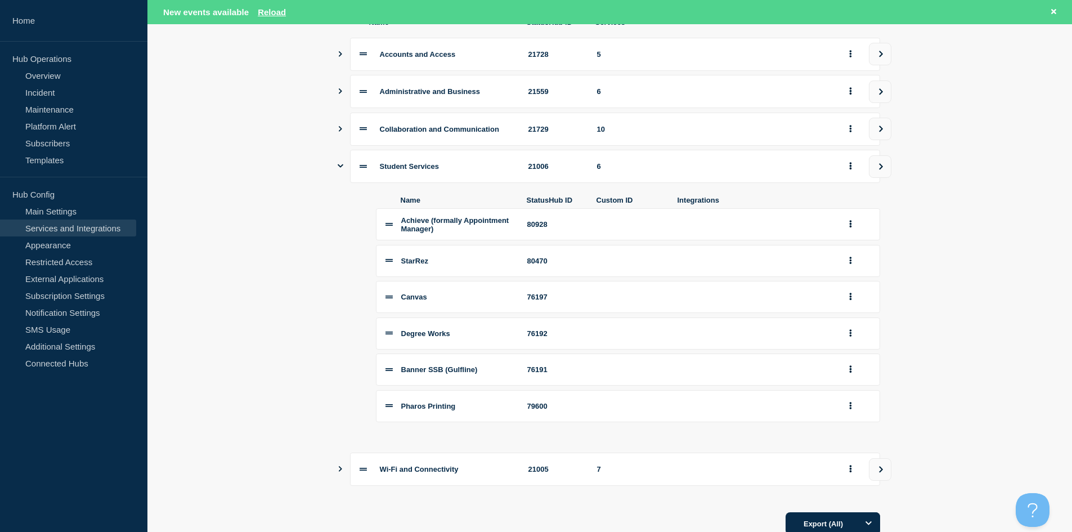
scroll to position [169, 0]
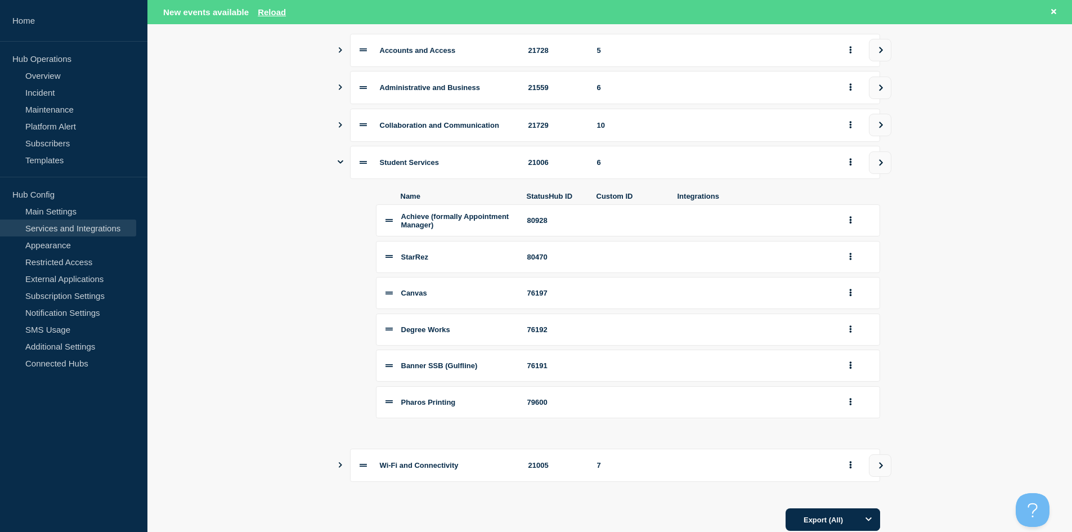
click at [341, 164] on icon "Show services" at bounding box center [341, 161] width 6 height 3
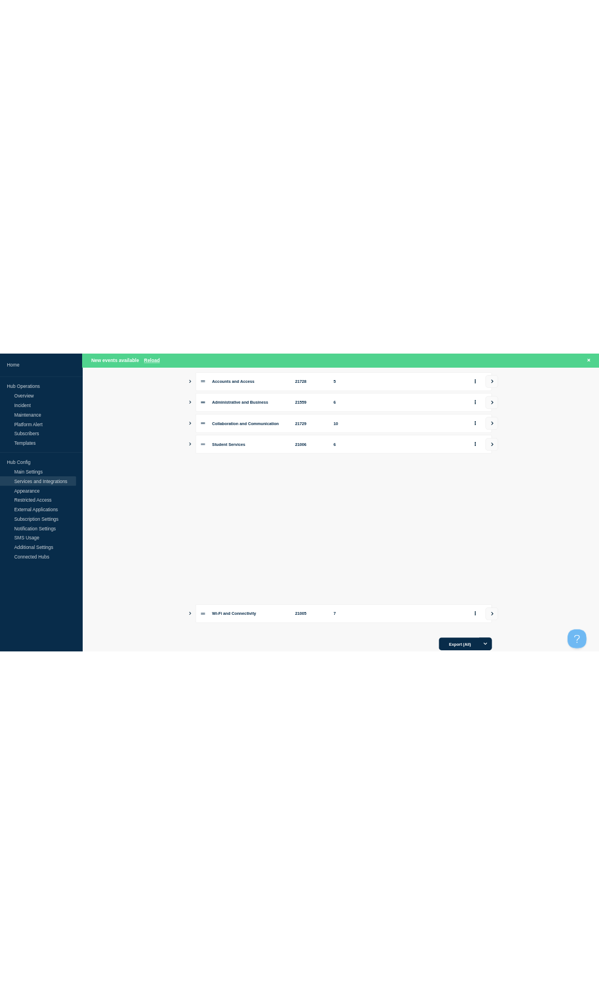
scroll to position [0, 0]
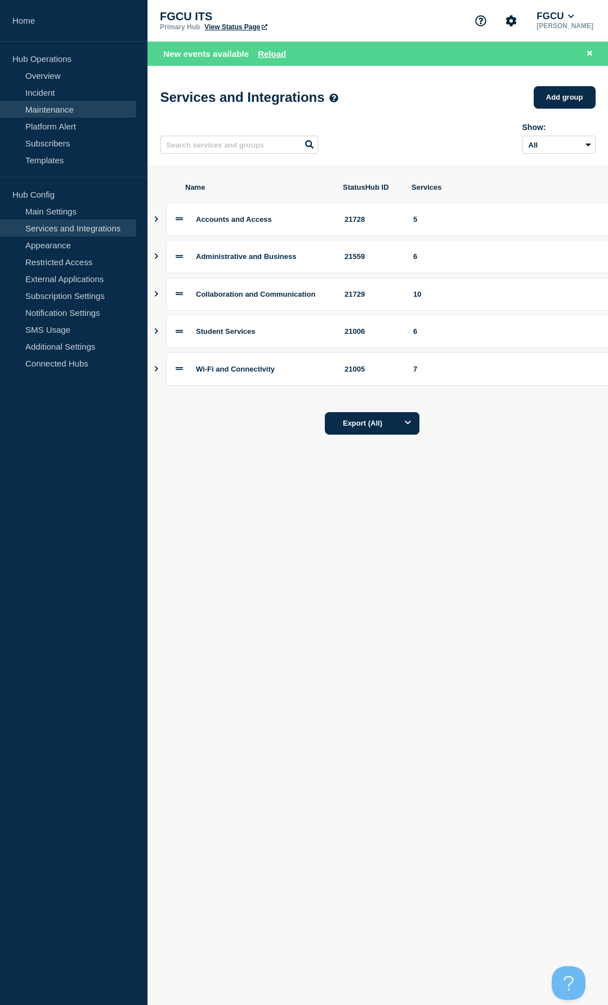
click at [83, 111] on link "Maintenance" at bounding box center [68, 109] width 136 height 17
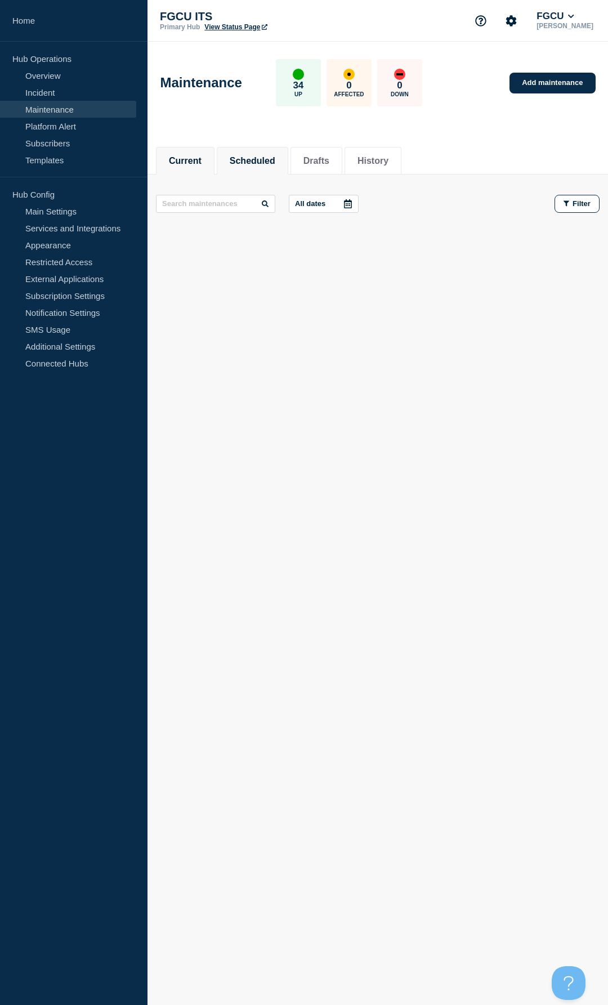
click at [244, 165] on button "Scheduled" at bounding box center [253, 161] width 46 height 10
click at [559, 82] on link "Add maintenance" at bounding box center [552, 83] width 86 height 21
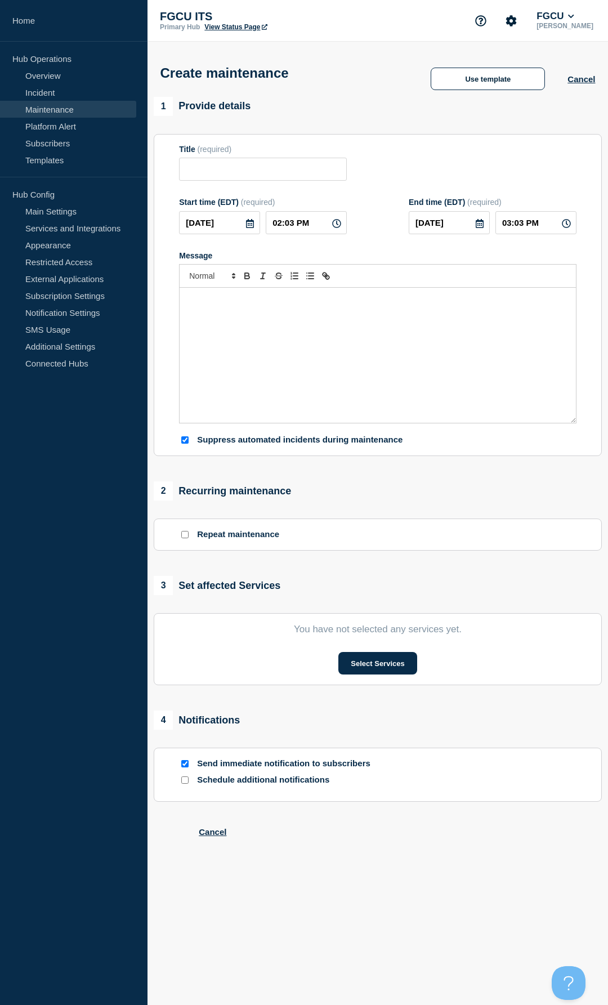
checkbox input "true"
drag, startPoint x: 179, startPoint y: 586, endPoint x: 289, endPoint y: 591, distance: 110.4
click at [289, 423] on div "3 Set affected Services" at bounding box center [378, 585] width 448 height 19
click at [393, 423] on button "Select Services" at bounding box center [377, 663] width 78 height 23
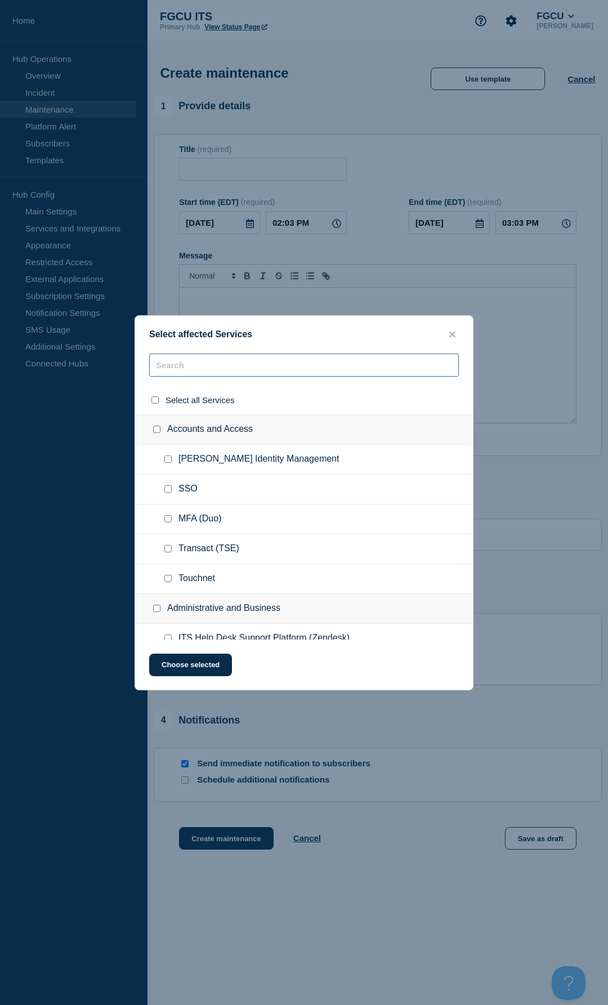
click at [185, 369] on input "text" at bounding box center [304, 364] width 310 height 23
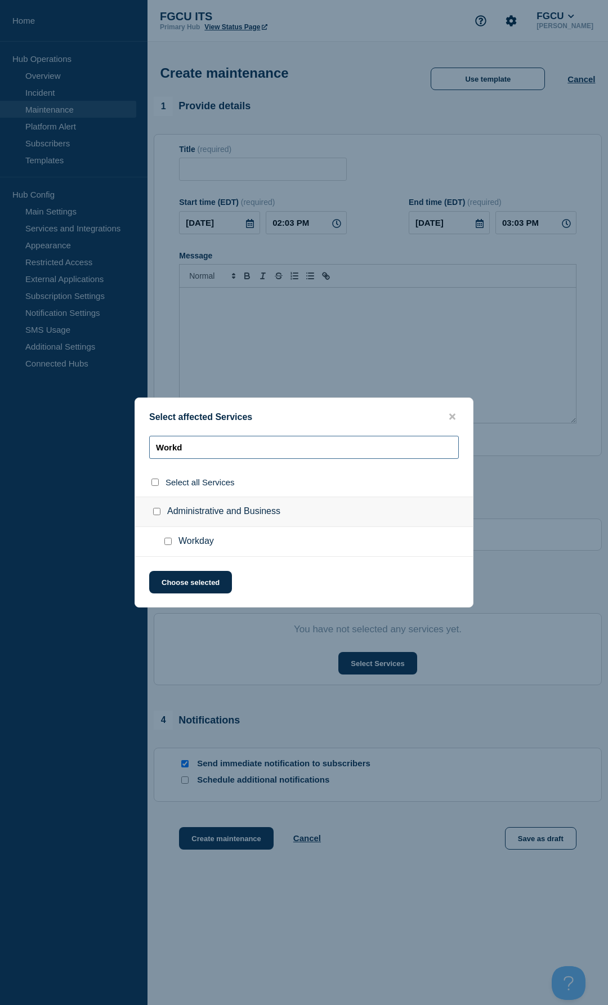
type input "Workd"
click at [167, 423] on input "Workday checkbox" at bounding box center [167, 541] width 7 height 7
checkbox input "true"
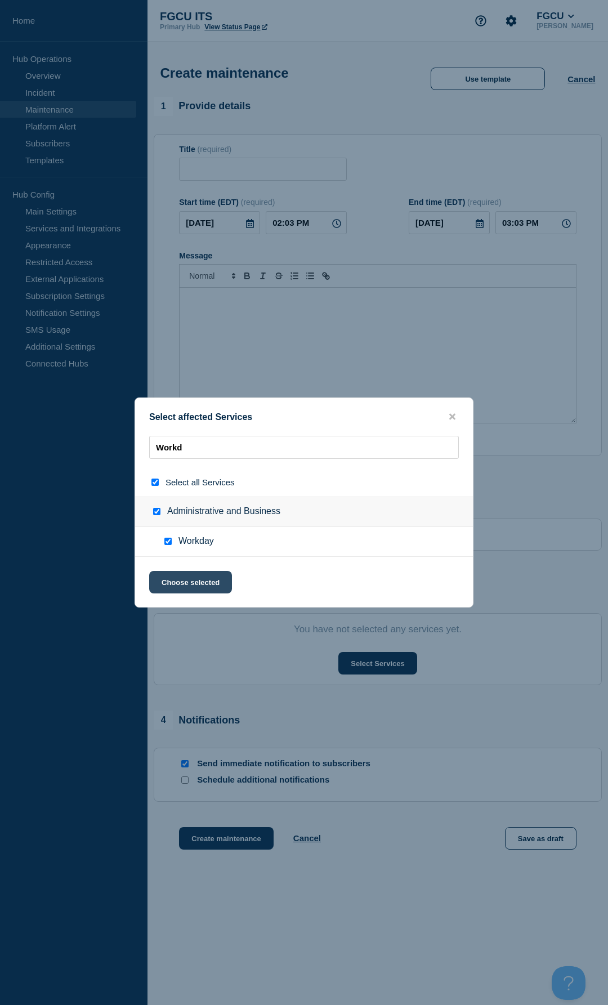
click at [182, 423] on button "Choose selected" at bounding box center [190, 582] width 83 height 23
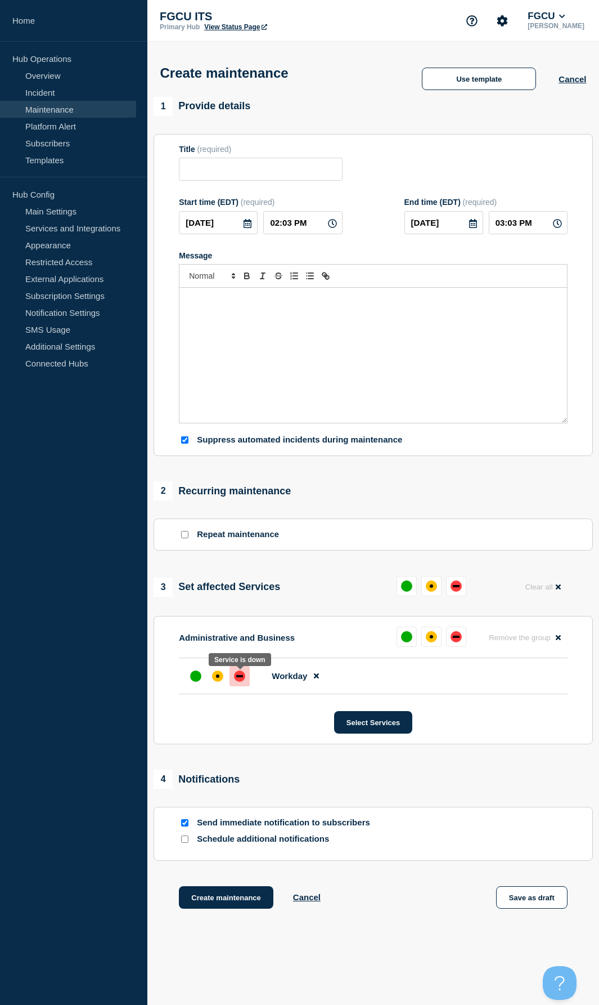
click at [238, 423] on div "down" at bounding box center [239, 676] width 7 height 2
click at [201, 168] on input "Title" at bounding box center [260, 169] width 163 height 23
type input "Workday Release | 2025R2"
click at [247, 226] on icon at bounding box center [247, 223] width 9 height 9
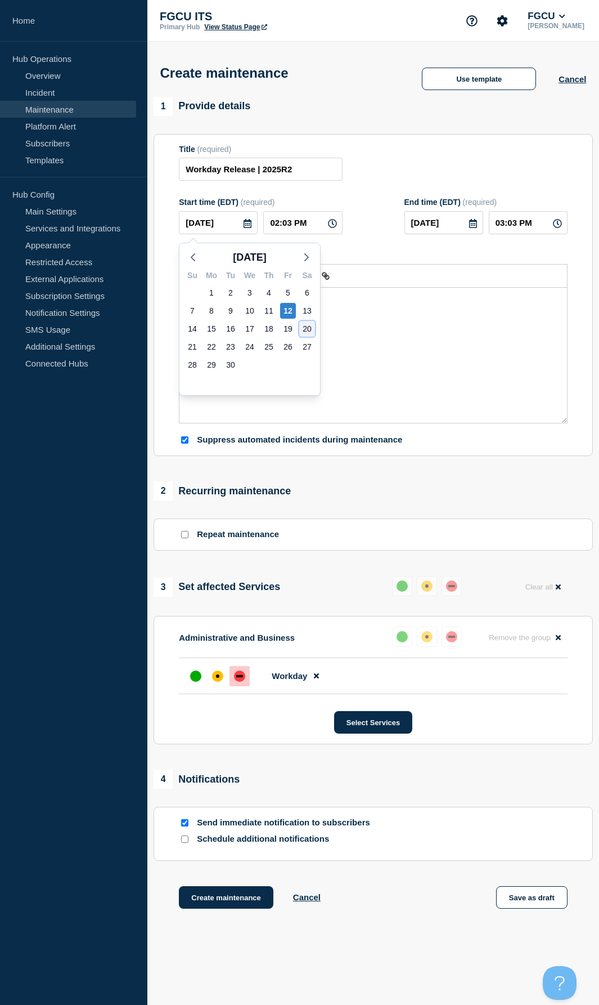
click at [306, 330] on div "20" at bounding box center [307, 329] width 16 height 16
type input "2025-09-20"
click at [277, 230] on input "02:03 PM" at bounding box center [302, 222] width 79 height 23
click at [276, 223] on input "02:03 PM" at bounding box center [302, 222] width 79 height 23
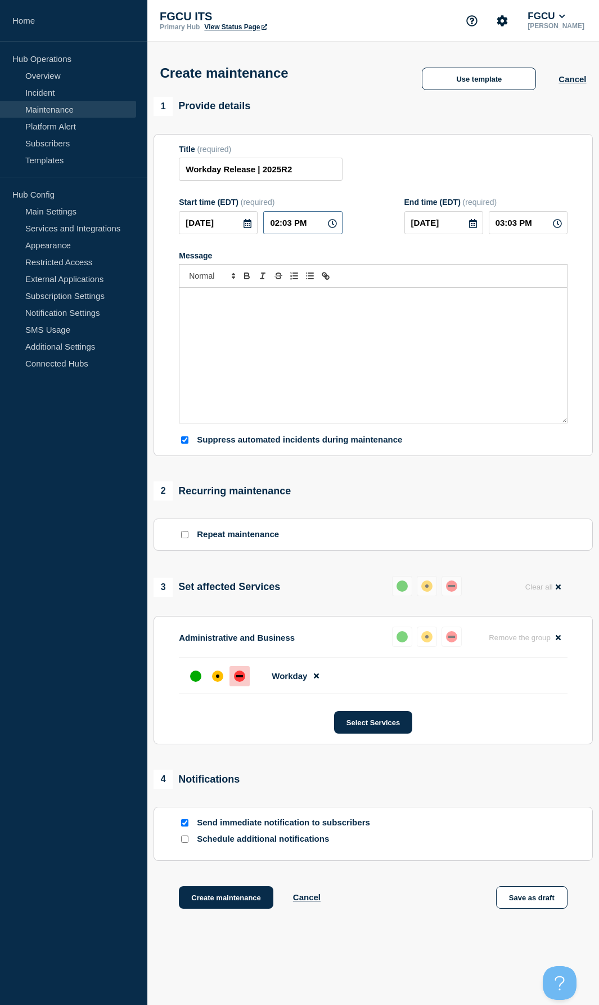
type input "05:03 PM"
type input "06:03 PM"
click at [298, 225] on input "05:03 PM" at bounding box center [302, 222] width 79 height 23
type input "05:03 AM"
type input "06:03 AM"
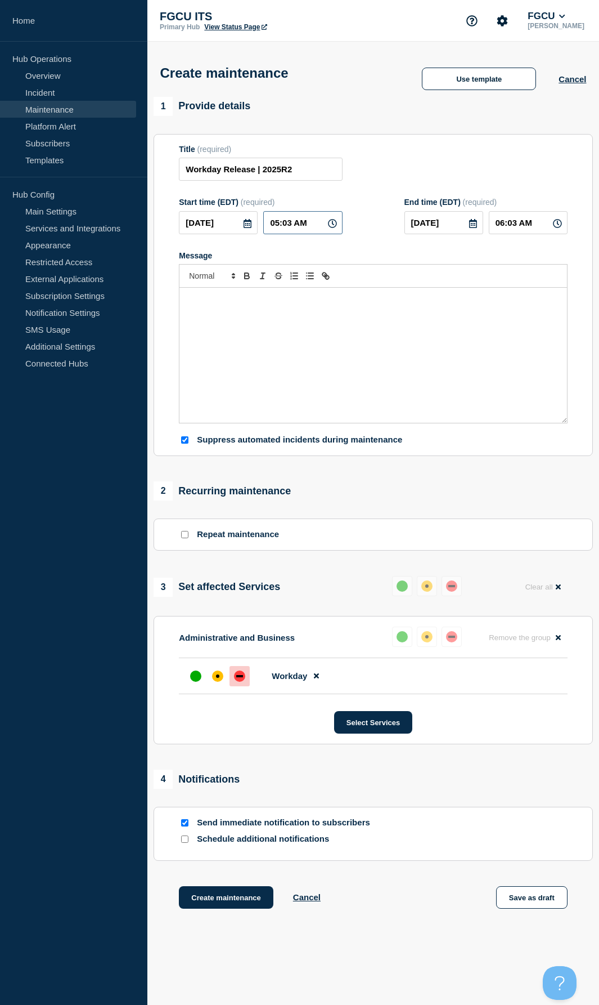
click at [291, 227] on input "05:03 AM" at bounding box center [302, 222] width 79 height 23
type input "05:00 AM"
type input "06:00 AM"
click at [279, 223] on input "05:00 AM" at bounding box center [302, 222] width 79 height 23
type input "02:00 AM"
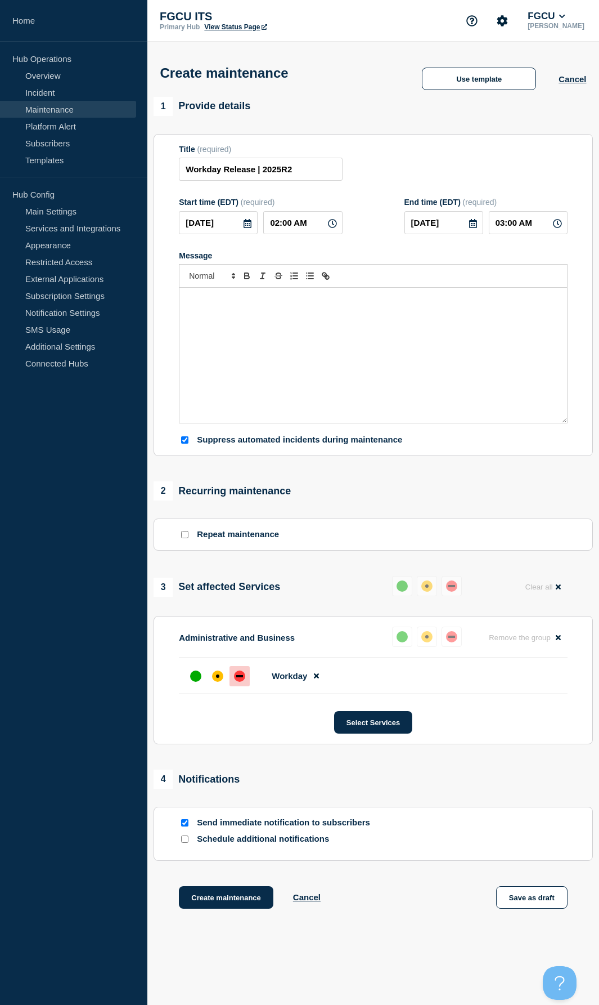
click at [295, 341] on div "Message" at bounding box center [374, 355] width 388 height 135
click at [504, 221] on input "03:00 AM" at bounding box center [528, 222] width 79 height 23
type input "05:00 AM"
click at [456, 317] on div "Message" at bounding box center [374, 355] width 388 height 135
click at [210, 333] on div "Message" at bounding box center [374, 355] width 388 height 135
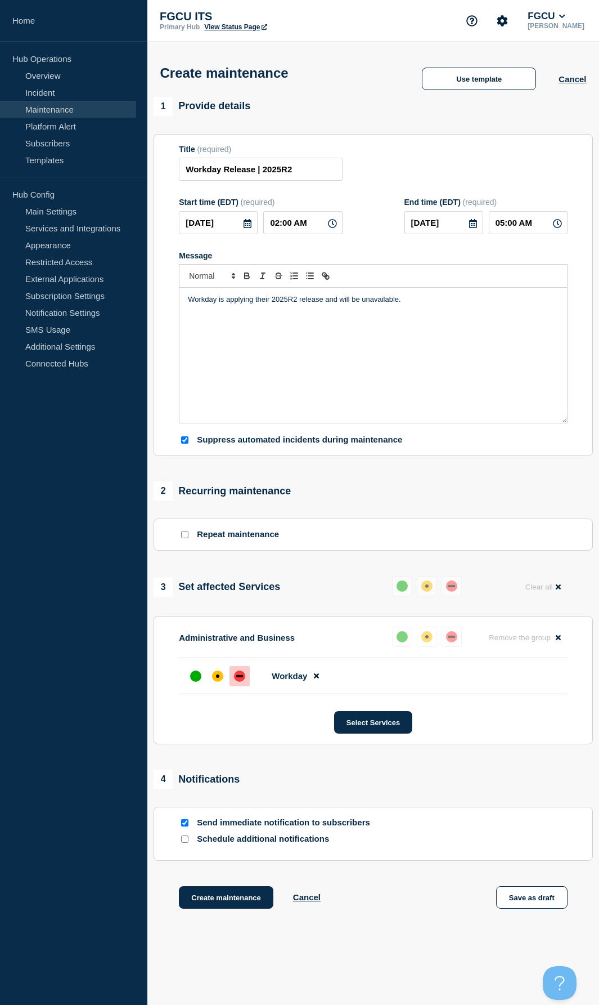
click at [326, 298] on p "Workday is applying their 2025R2 release and will be unavailable." at bounding box center [373, 299] width 371 height 10
click at [422, 304] on p "Workday is applying their 2025R2 release and will be unavailable." at bounding box center [373, 299] width 371 height 10
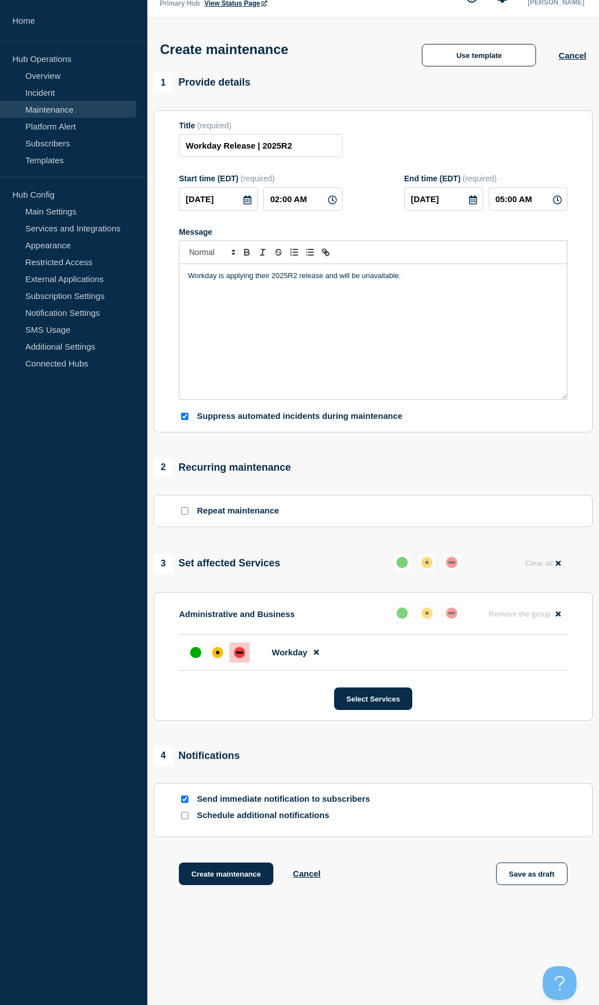
scroll to position [36, 0]
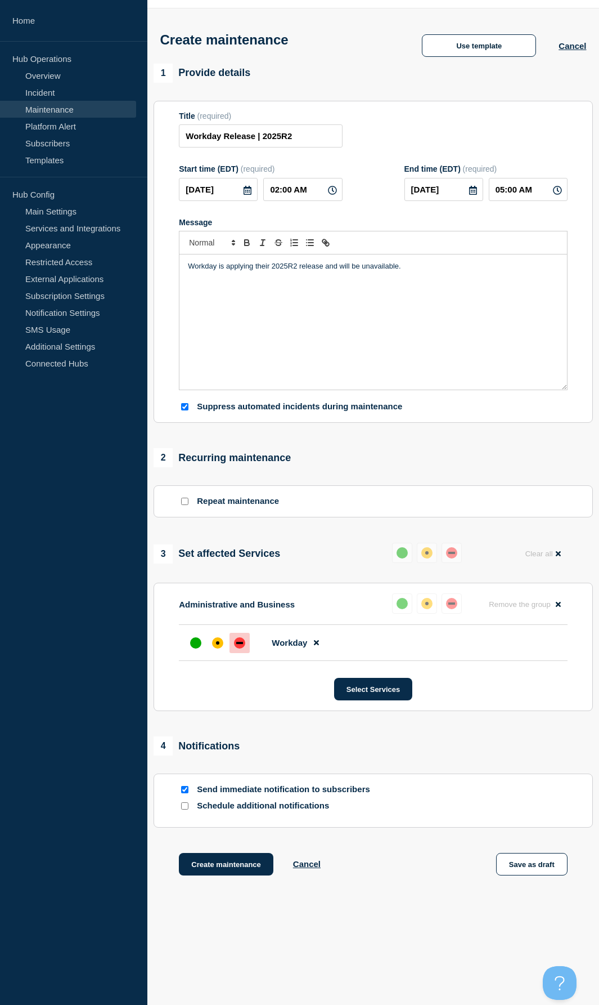
click at [185, 423] on input "Send immediate notification to subscribers" at bounding box center [184, 789] width 7 height 7
checkbox input "false"
click at [236, 423] on button "Create maintenance" at bounding box center [226, 864] width 95 height 23
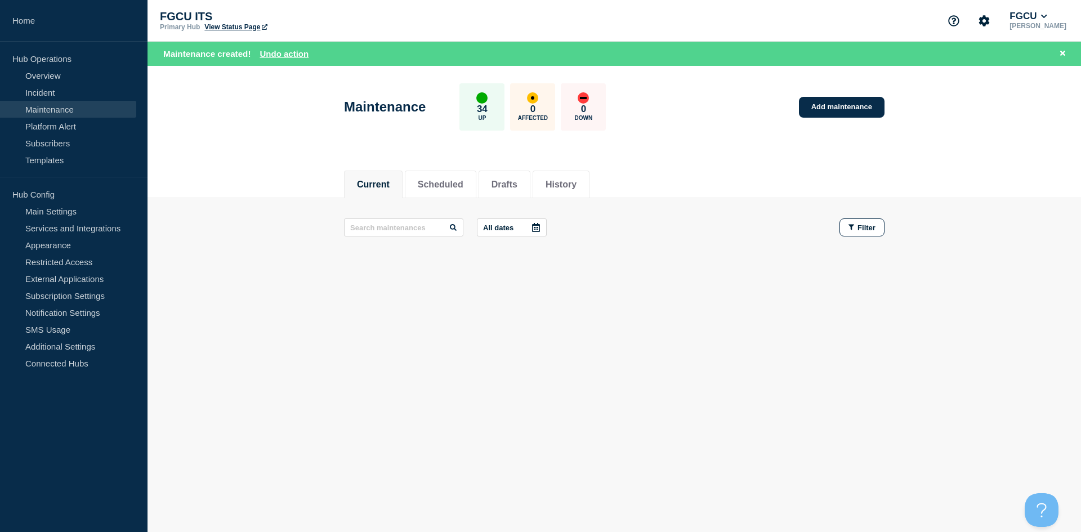
click at [247, 25] on link "View Status Page" at bounding box center [235, 27] width 62 height 8
click at [71, 108] on link "Maintenance" at bounding box center [68, 109] width 136 height 17
click at [453, 182] on button "Scheduled" at bounding box center [441, 185] width 46 height 10
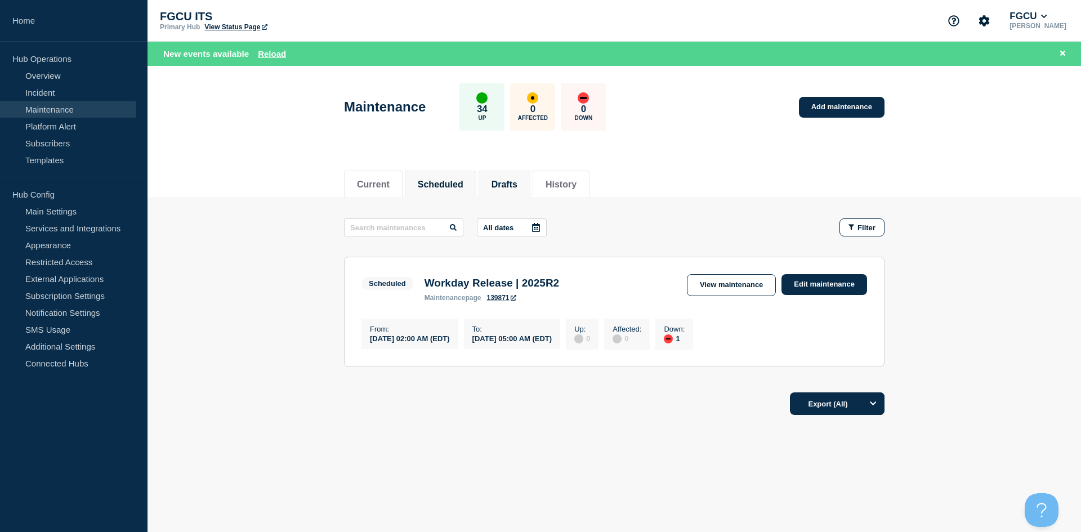
click at [505, 183] on button "Drafts" at bounding box center [504, 185] width 26 height 10
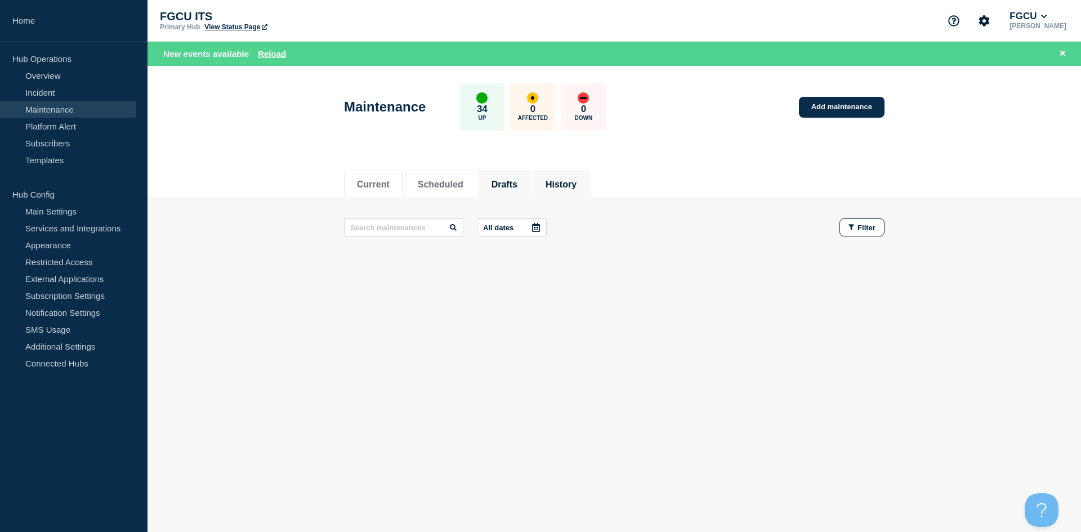
click at [576, 183] on button "History" at bounding box center [560, 185] width 31 height 10
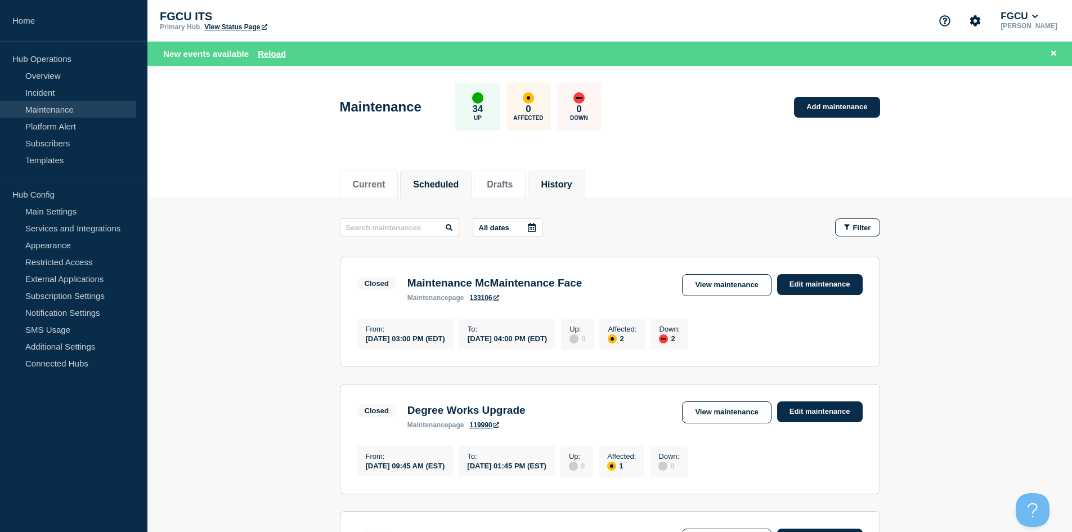
click at [438, 182] on button "Scheduled" at bounding box center [436, 185] width 46 height 10
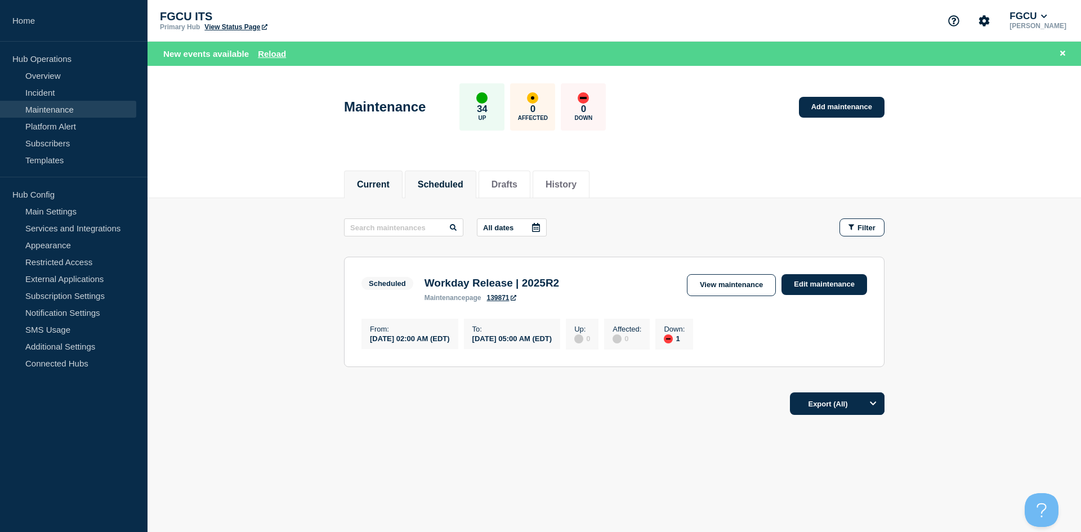
click at [379, 184] on button "Current" at bounding box center [373, 185] width 33 height 10
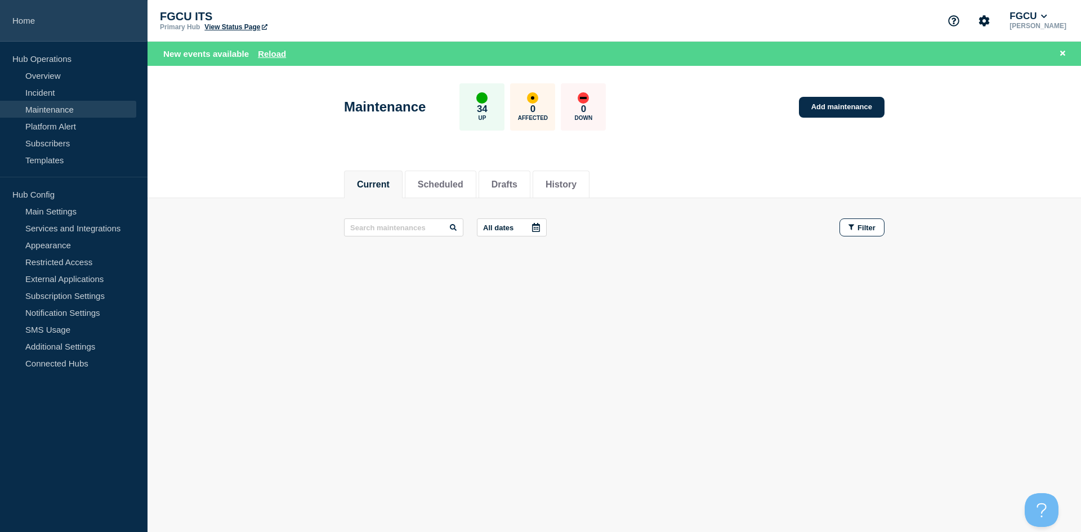
click at [33, 19] on link "Home" at bounding box center [73, 21] width 147 height 42
